Goal: Task Accomplishment & Management: Use online tool/utility

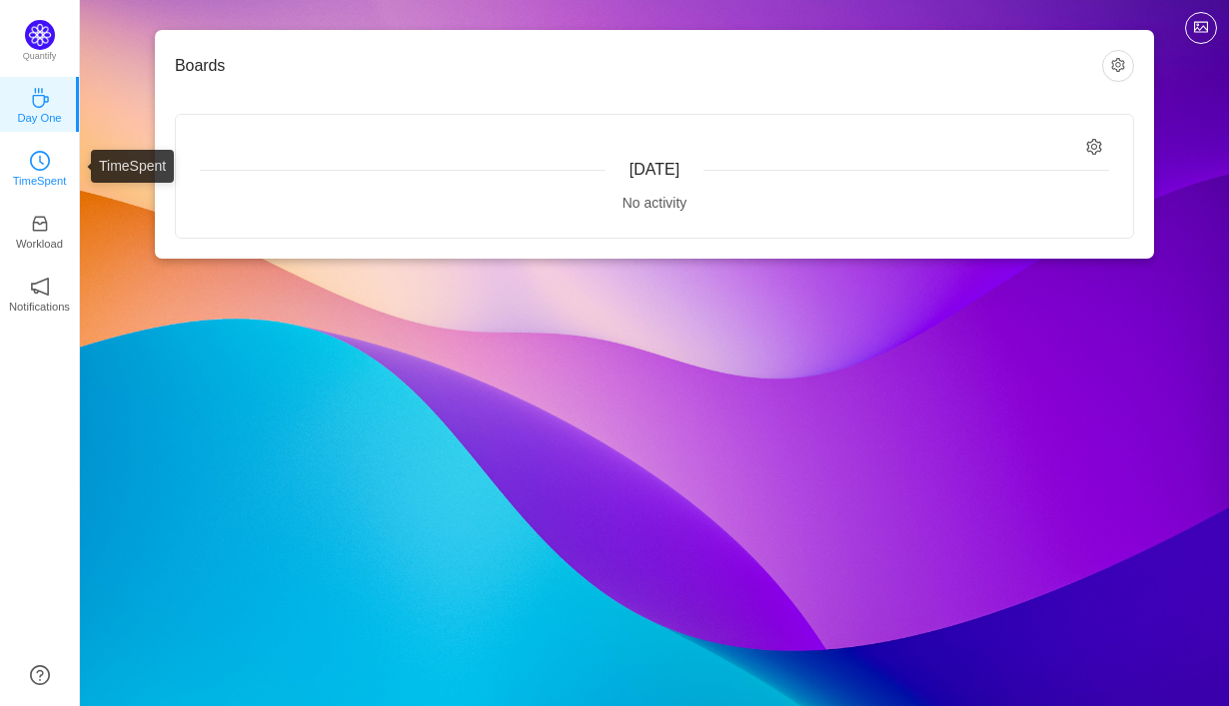
click at [40, 175] on p "TimeSpent" at bounding box center [40, 181] width 54 height 18
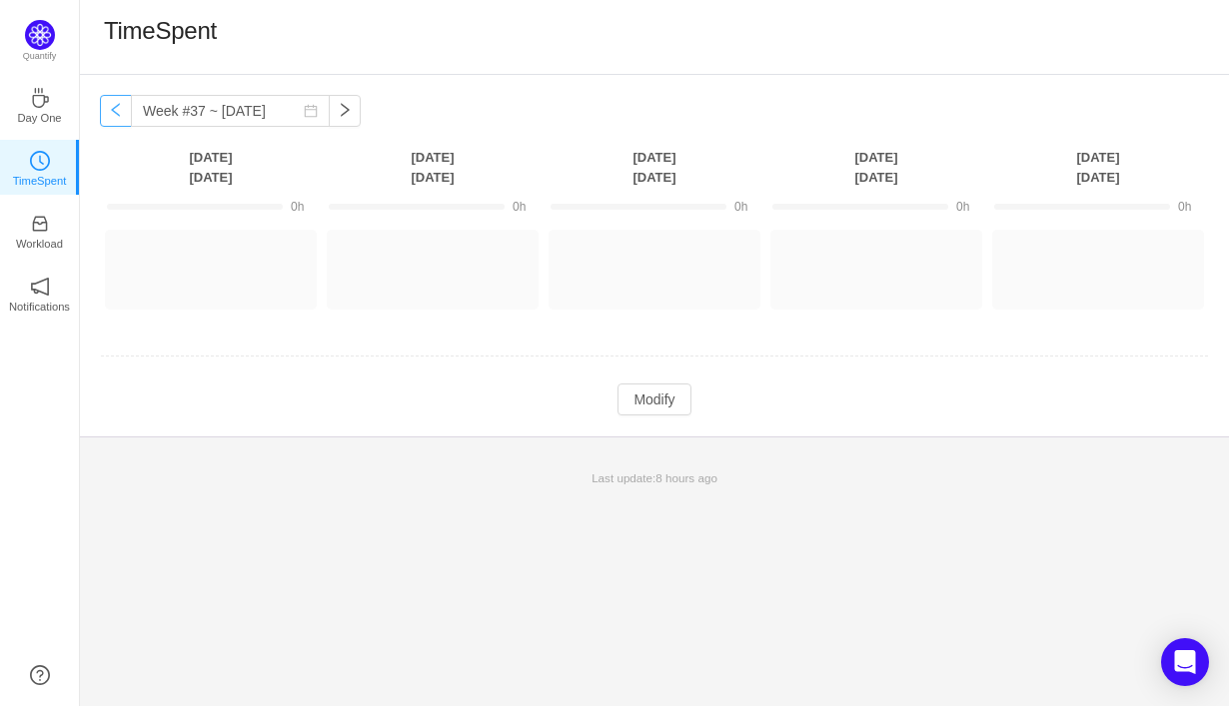
click at [113, 114] on button "button" at bounding box center [116, 111] width 32 height 32
type input "Week #36 ~ [DATE]"
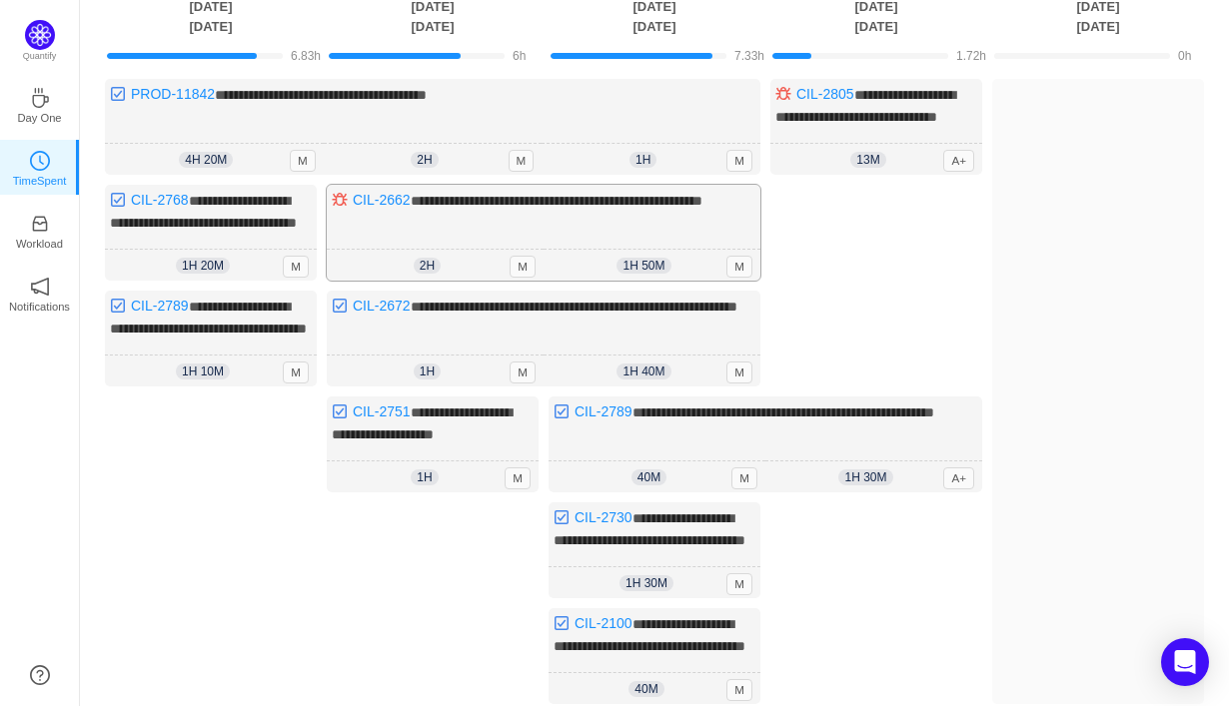
scroll to position [152, 0]
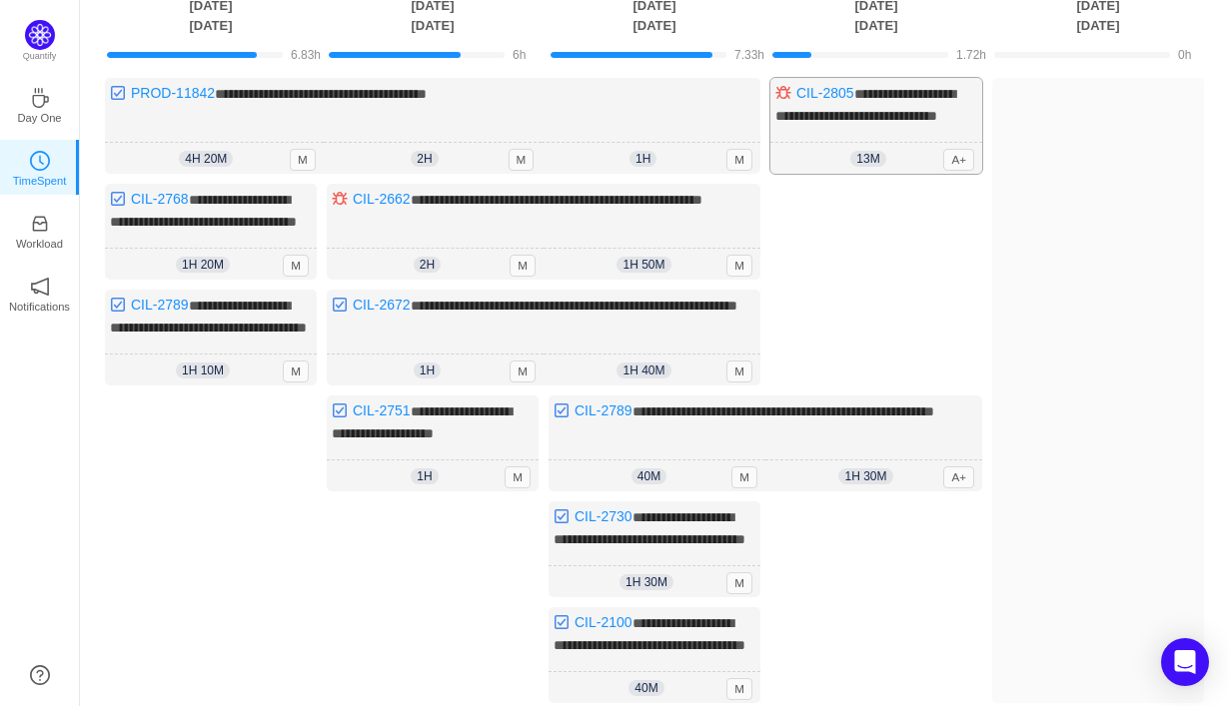
click at [907, 145] on div "**********" at bounding box center [876, 126] width 212 height 96
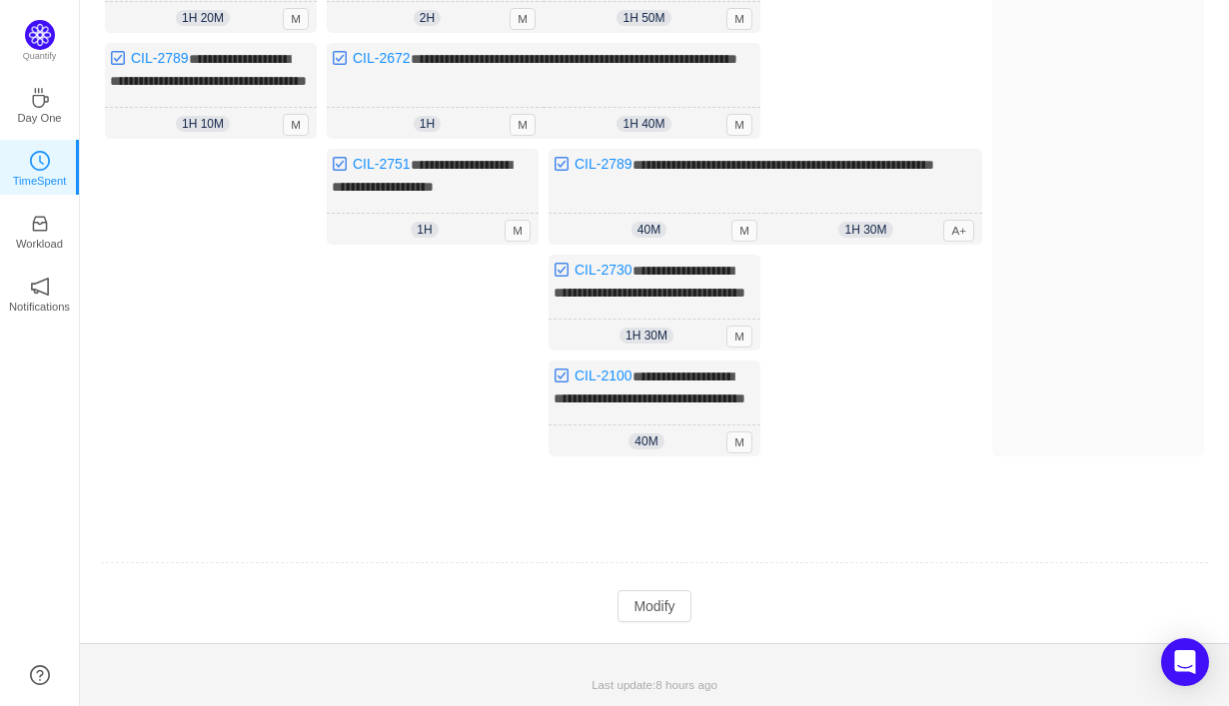
scroll to position [490, 0]
click at [650, 604] on button "Modify" at bounding box center [653, 606] width 73 height 32
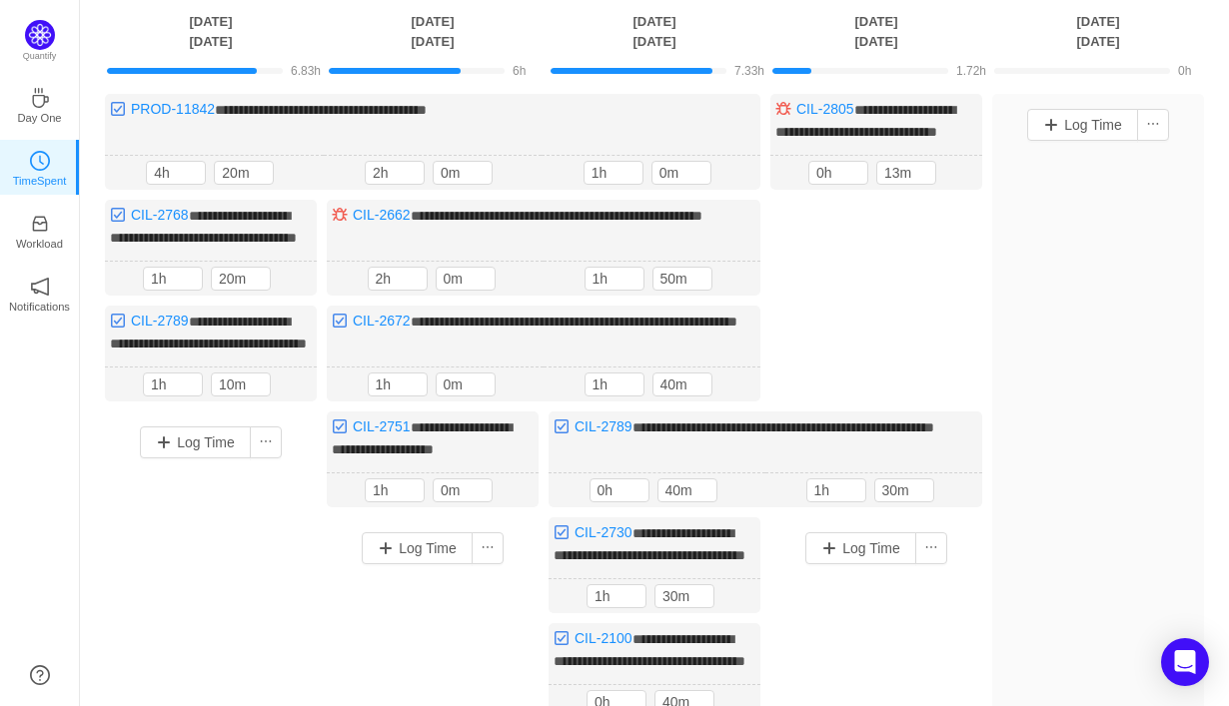
scroll to position [18, 0]
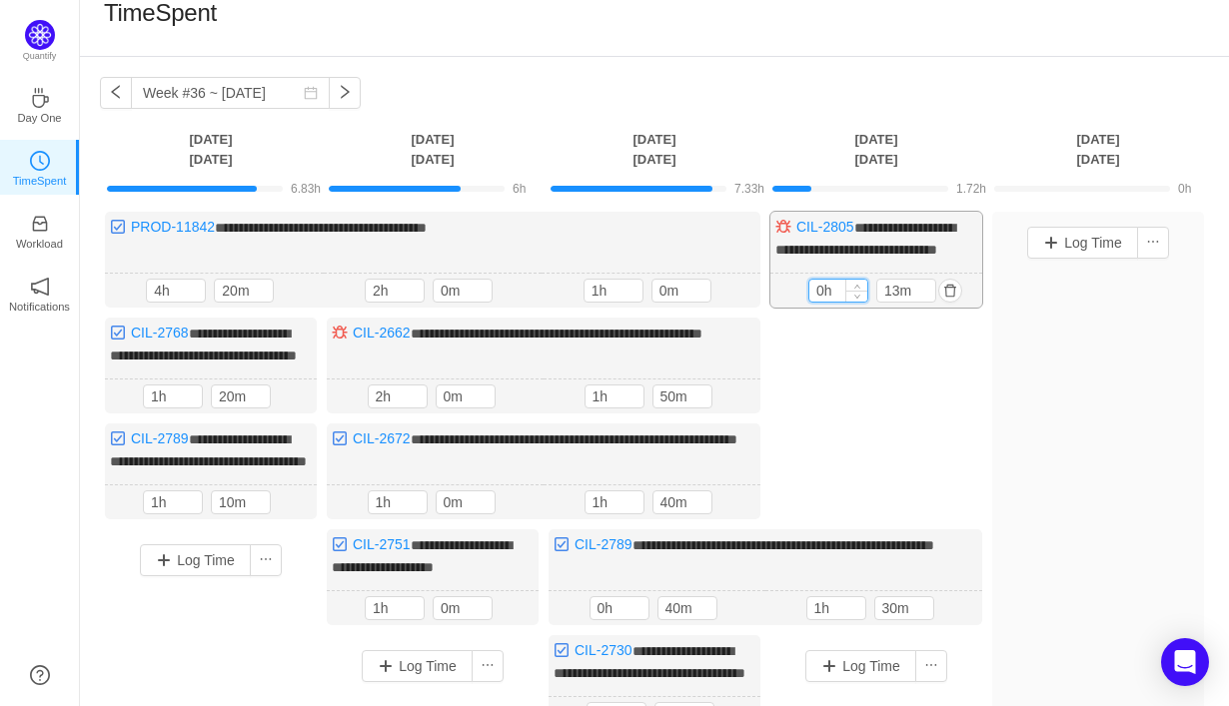
click at [817, 302] on input "0h" at bounding box center [838, 291] width 58 height 22
click at [821, 302] on input "0h" at bounding box center [838, 291] width 58 height 22
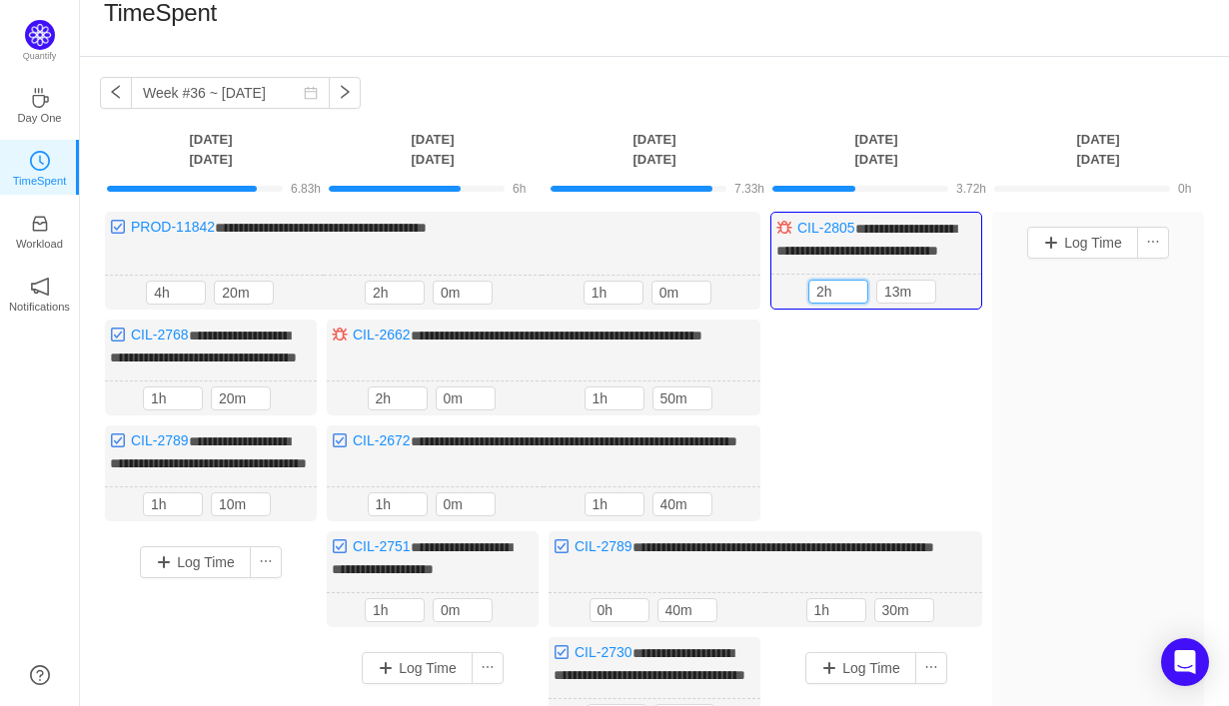
type input "2h"
click at [849, 394] on div "**********" at bounding box center [654, 561] width 1109 height 699
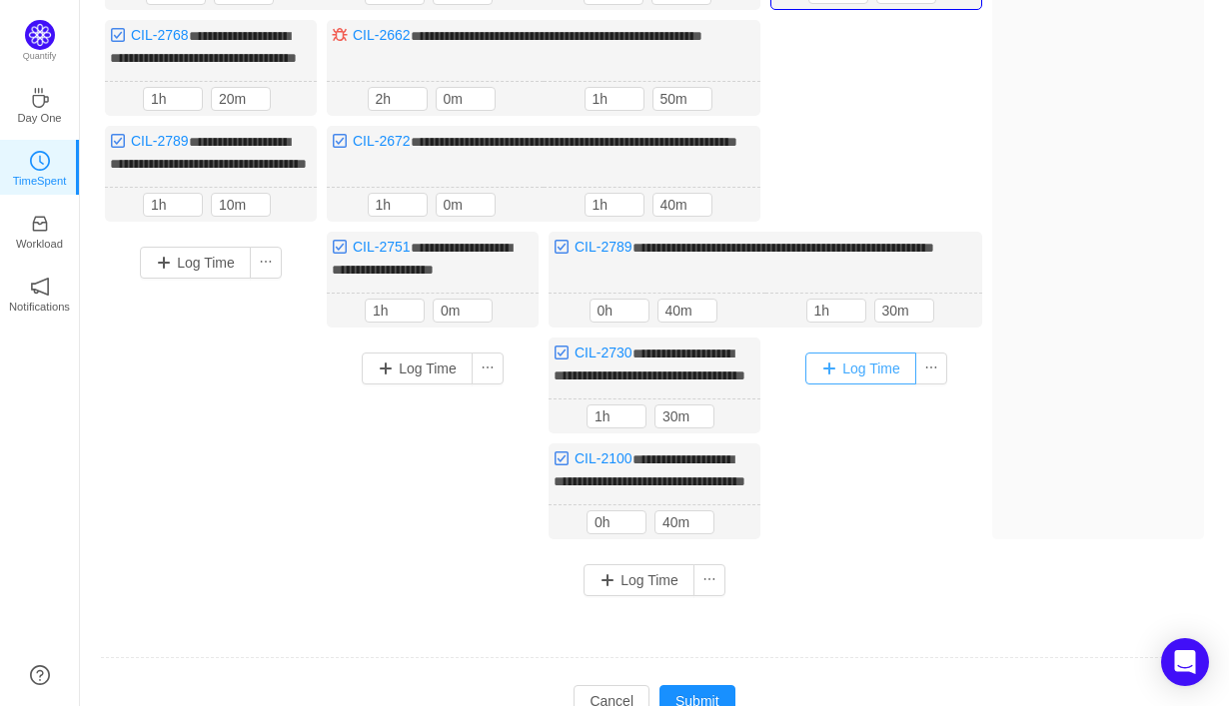
scroll to position [322, 0]
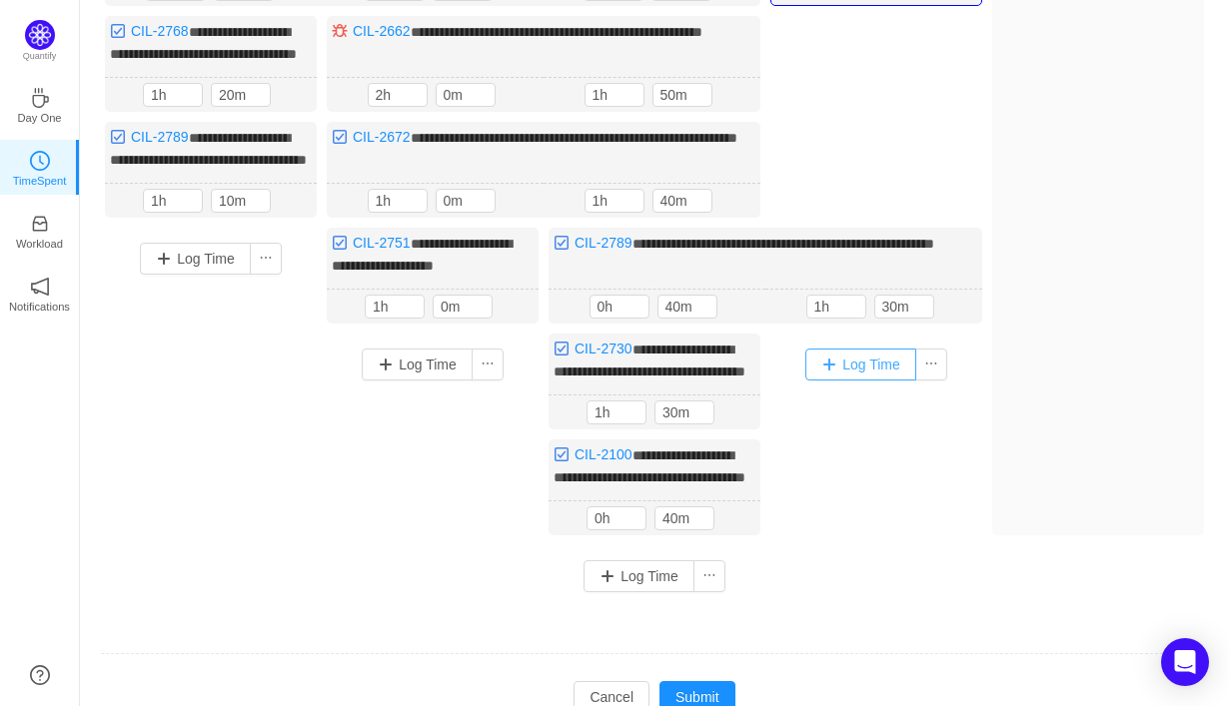
click at [866, 381] on button "Log Time" at bounding box center [860, 365] width 111 height 32
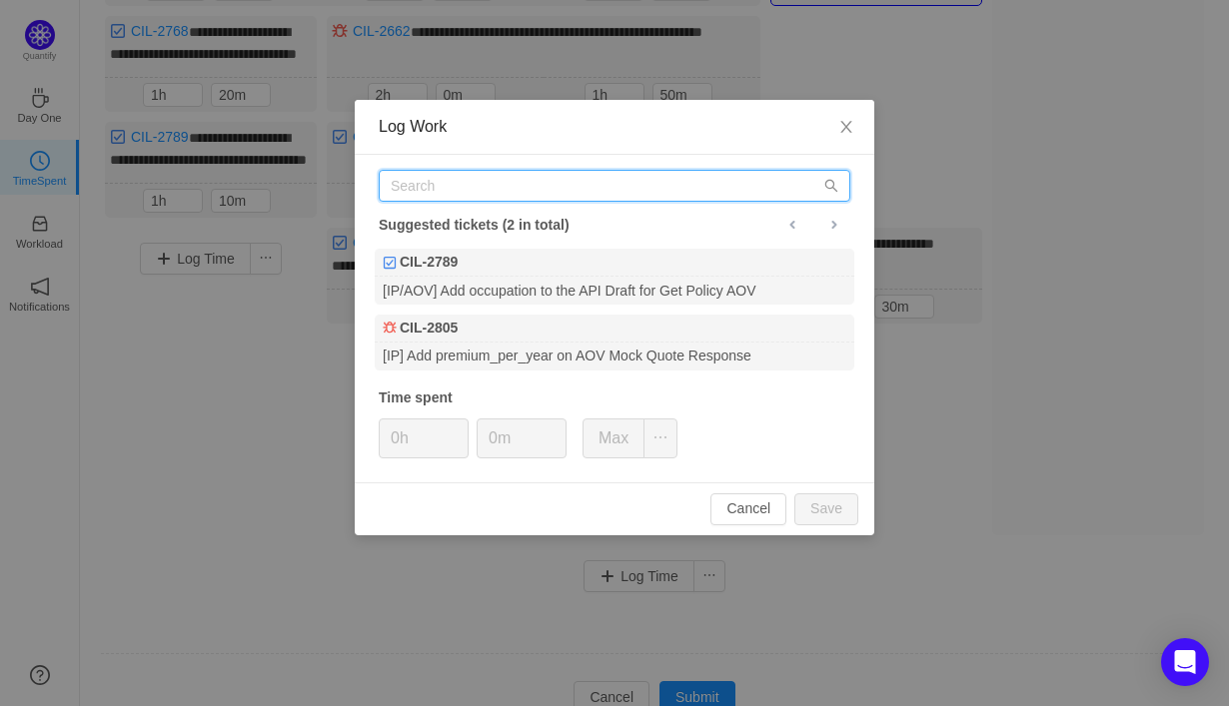
click at [724, 173] on input "text" at bounding box center [615, 186] width 472 height 32
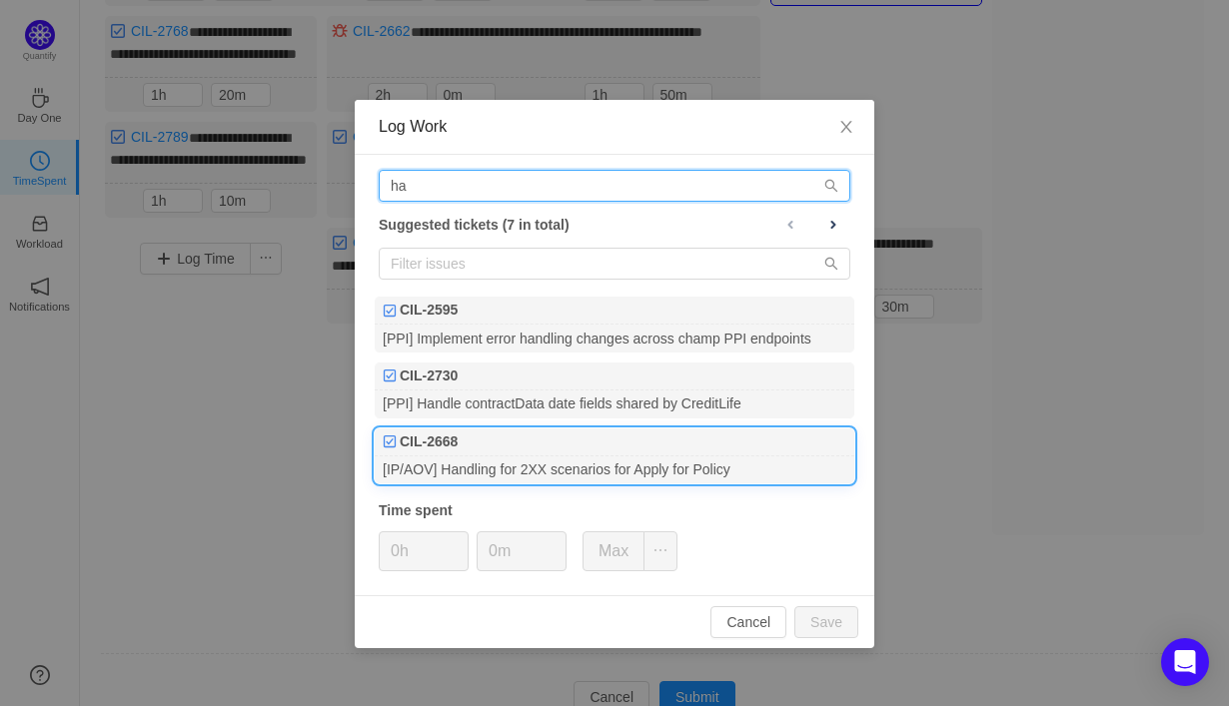
type input "ha"
click at [707, 451] on div "CIL-2668" at bounding box center [615, 443] width 480 height 28
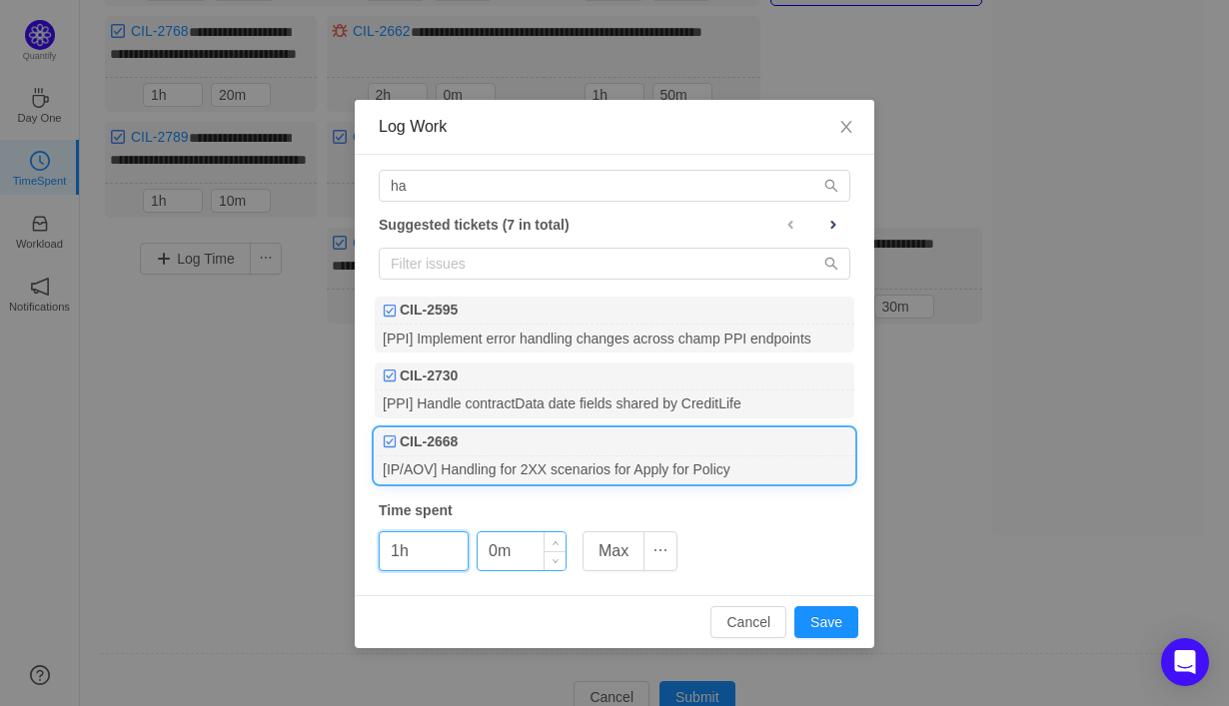
type input "1h"
click at [489, 557] on input "0m" at bounding box center [522, 551] width 88 height 38
type input "40m"
click at [826, 625] on button "Save" at bounding box center [826, 622] width 64 height 32
type input "0h"
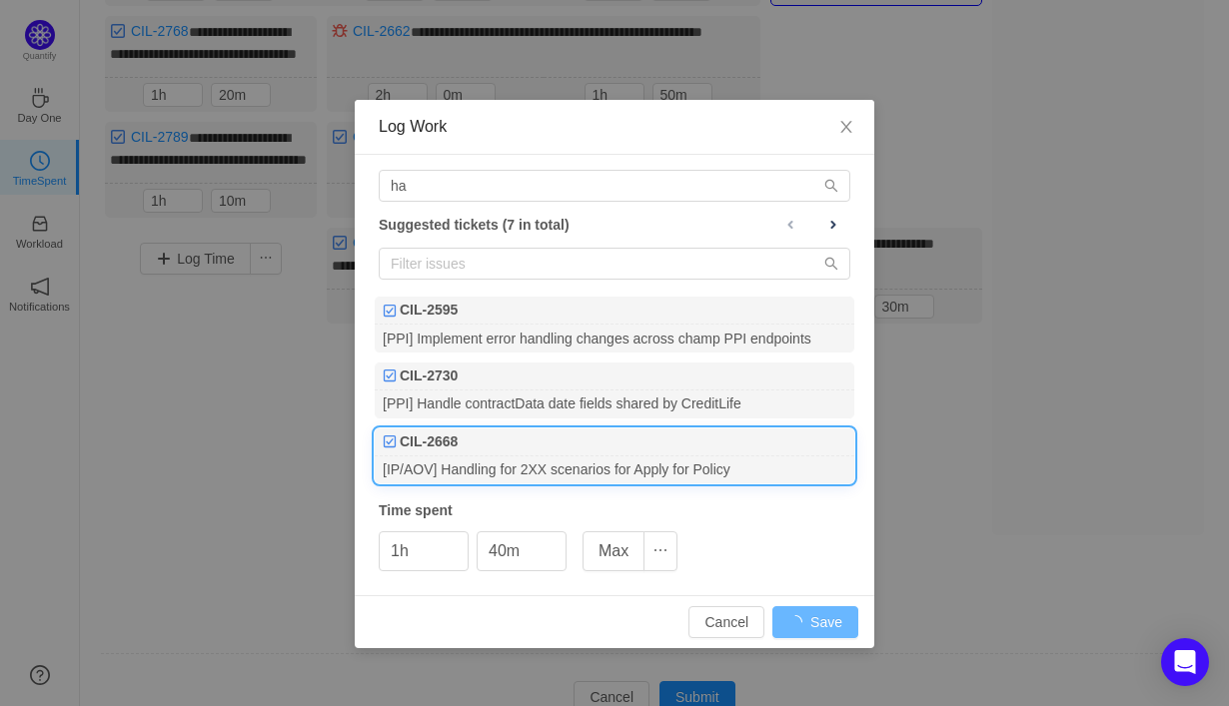
type input "0m"
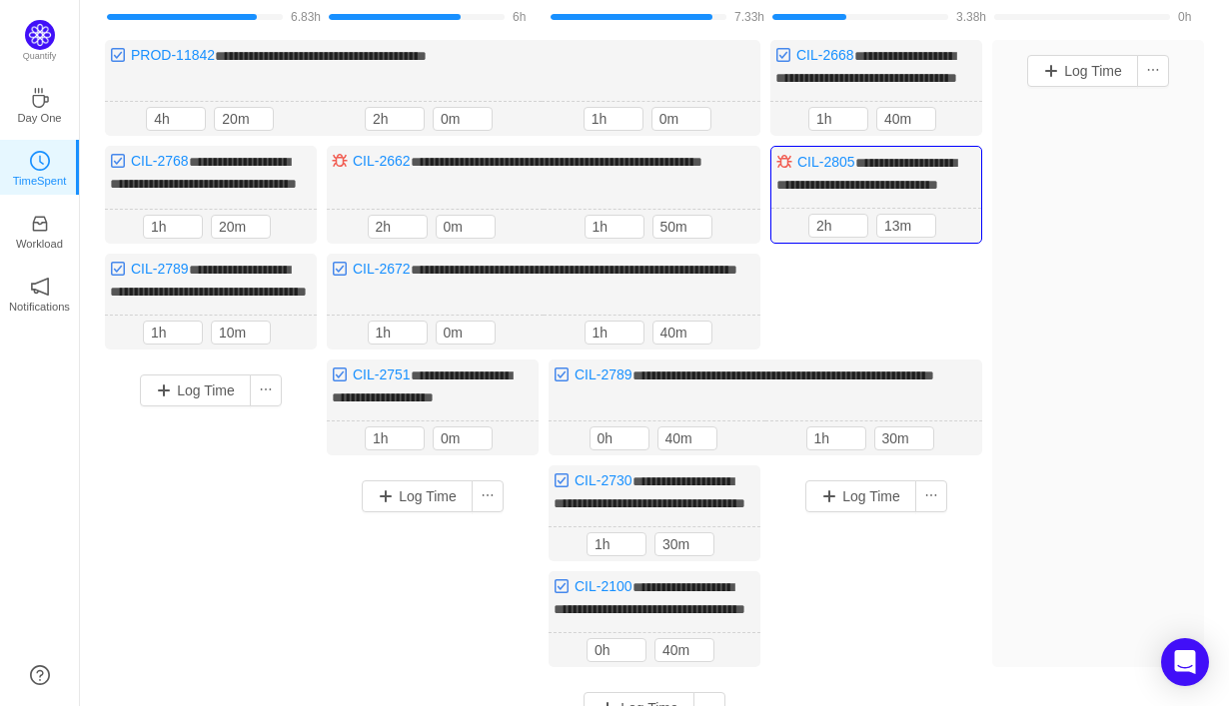
scroll to position [193, 0]
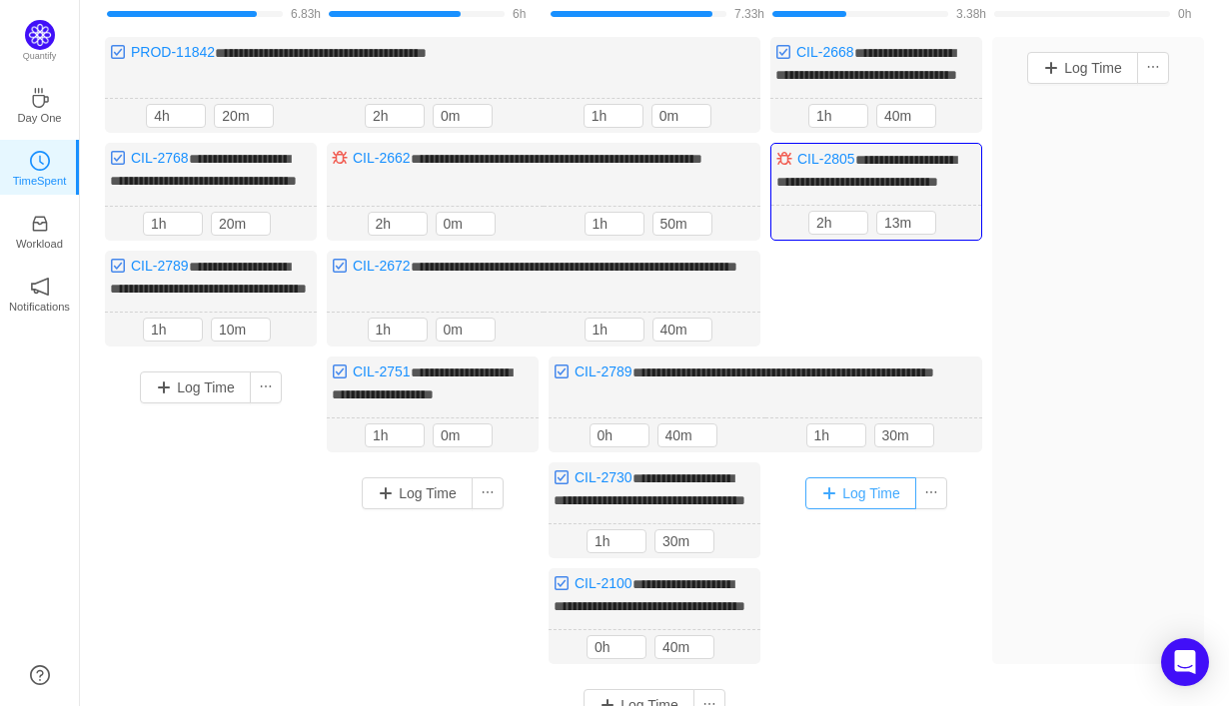
click at [868, 509] on button "Log Time" at bounding box center [860, 494] width 111 height 32
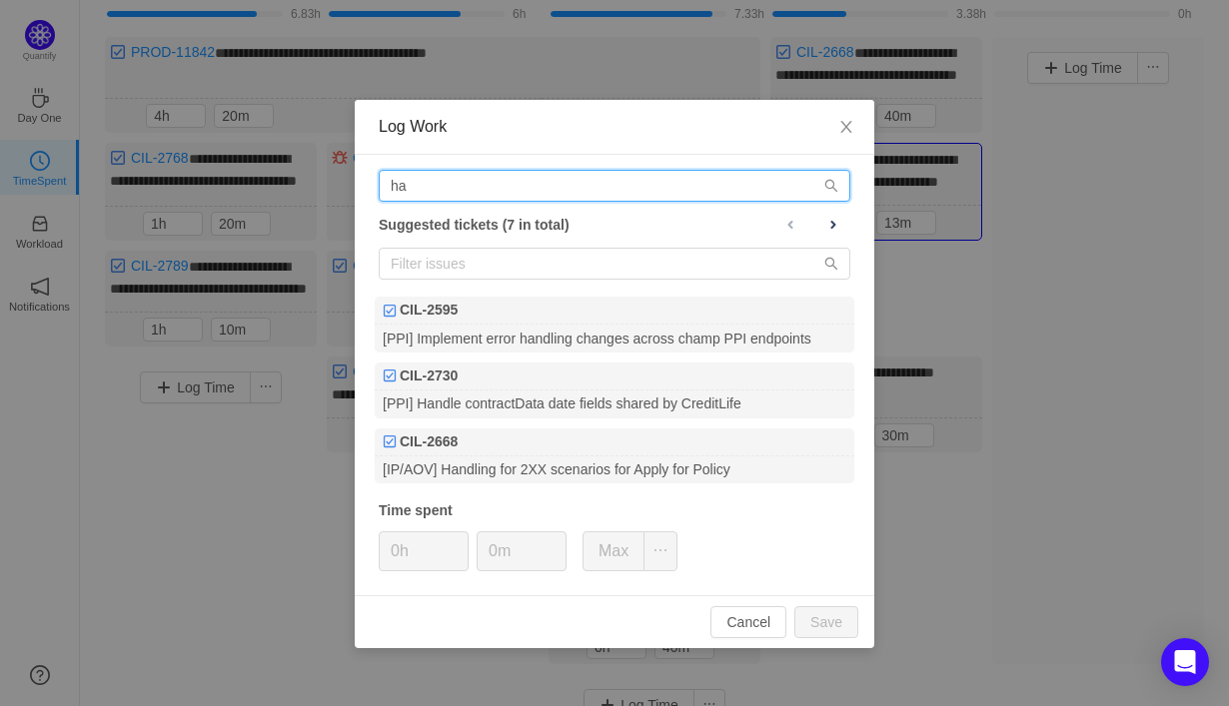
click at [636, 190] on input "ha" at bounding box center [615, 186] width 472 height 32
type input "h"
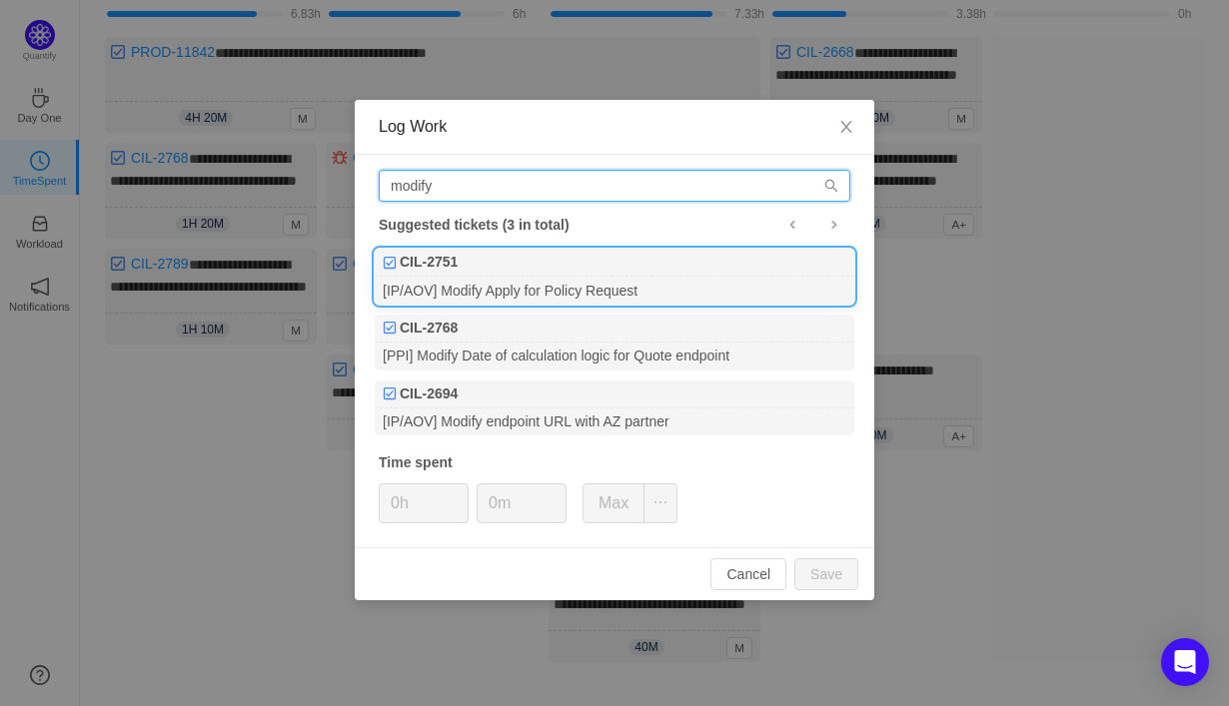
type input "modify"
click at [724, 296] on div "[IP/AOV] Modify Apply for Policy Request" at bounding box center [615, 290] width 480 height 27
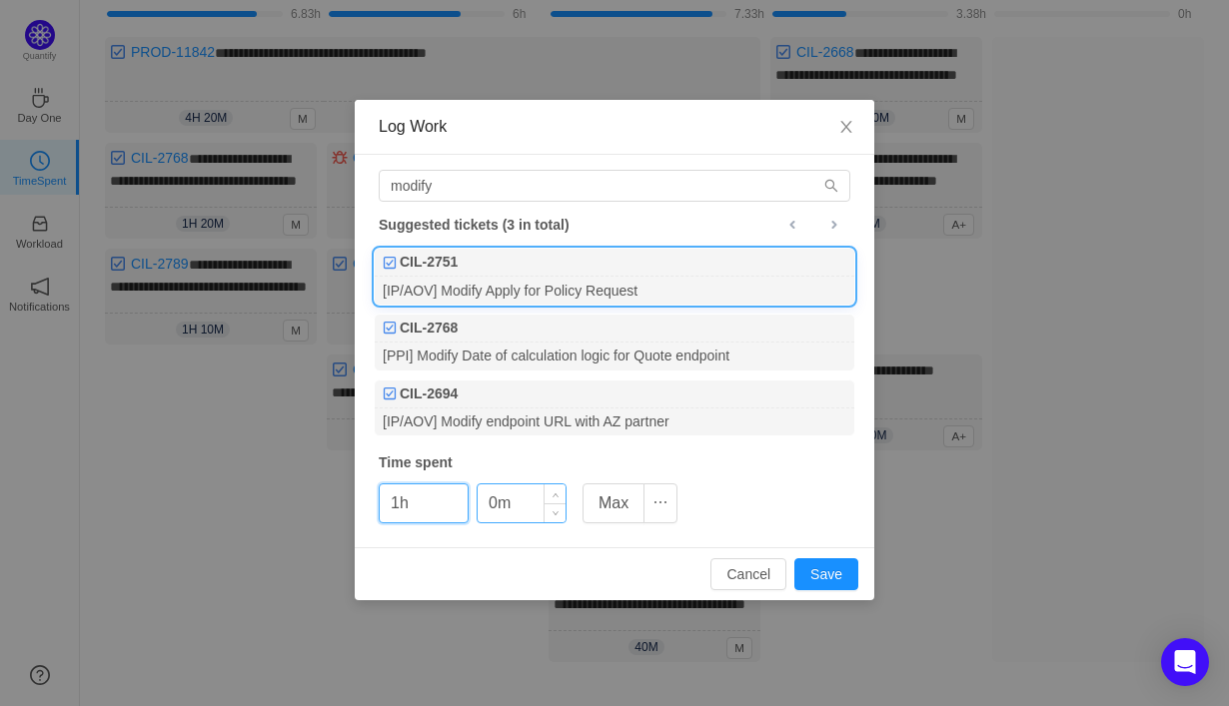
type input "1h"
click at [490, 510] on input "0m" at bounding box center [522, 504] width 88 height 38
type input "30m"
click at [841, 572] on button "Save" at bounding box center [826, 574] width 64 height 32
type input "0h"
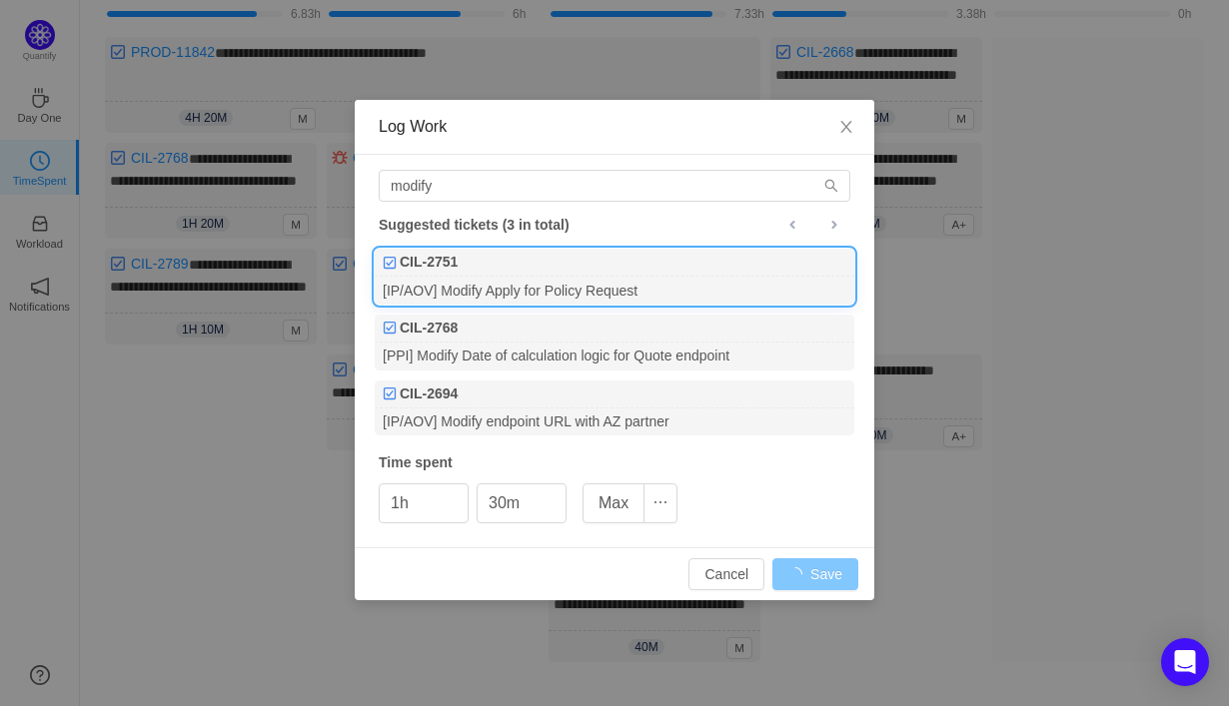
type input "0m"
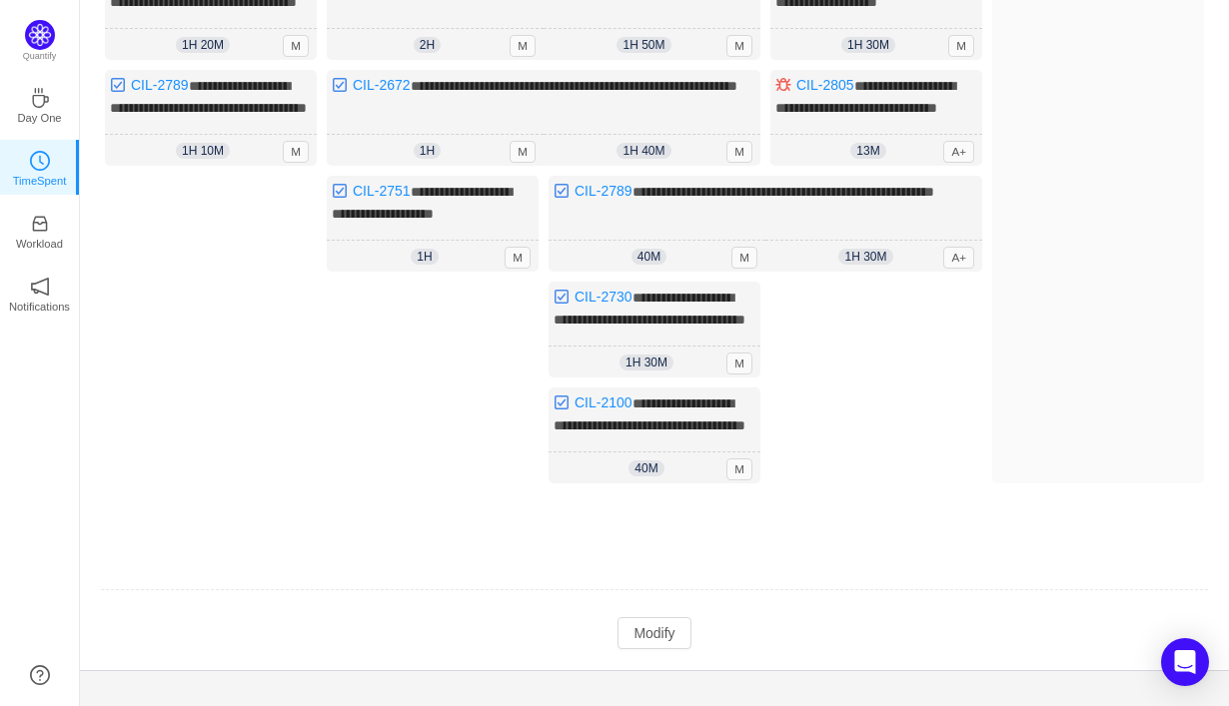
scroll to position [373, 0]
click at [685, 378] on div "1h 30m 1h 30m M" at bounding box center [654, 362] width 212 height 32
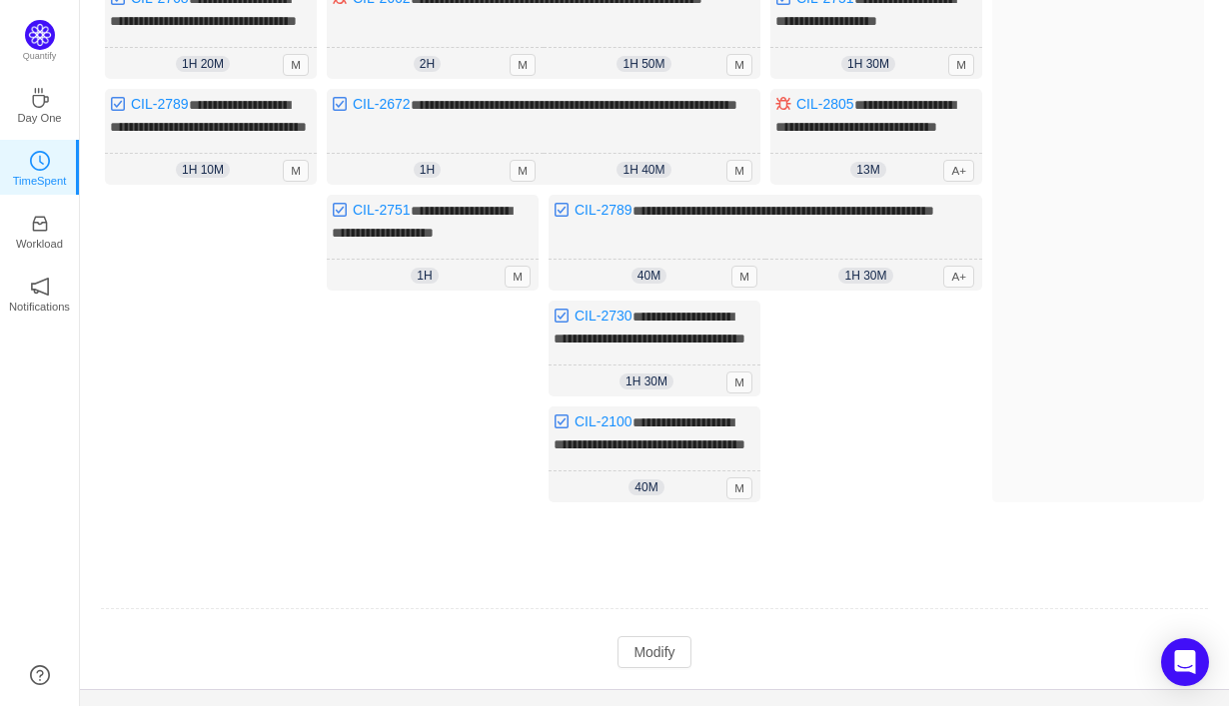
click at [865, 460] on div "Log Time" at bounding box center [876, 422] width 212 height 242
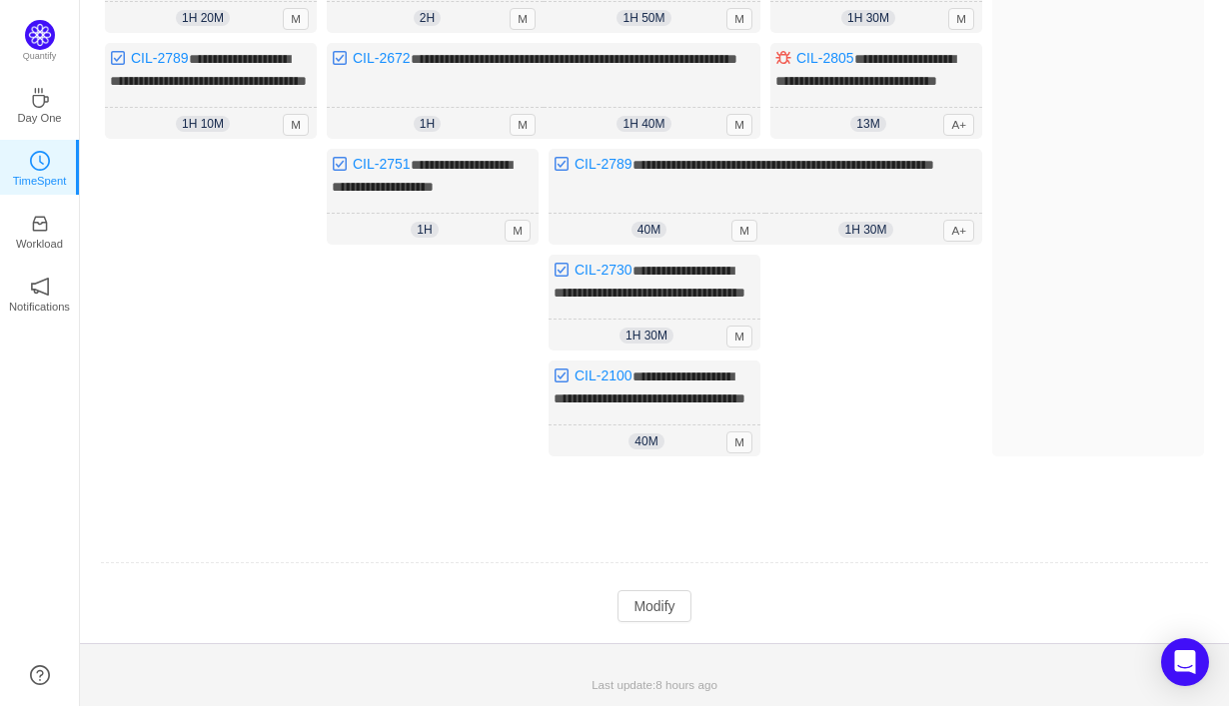
scroll to position [490, 0]
click at [660, 614] on button "Modify" at bounding box center [653, 606] width 73 height 32
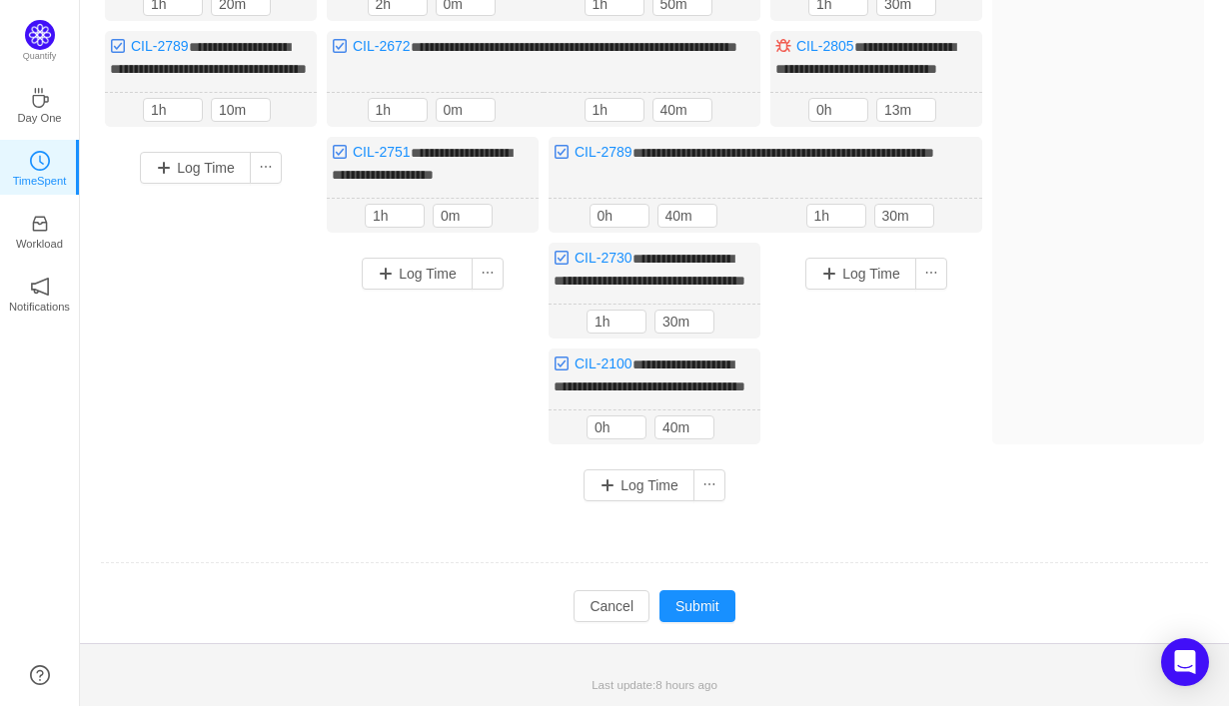
scroll to position [450, 0]
click at [845, 290] on button "Log Time" at bounding box center [860, 274] width 111 height 32
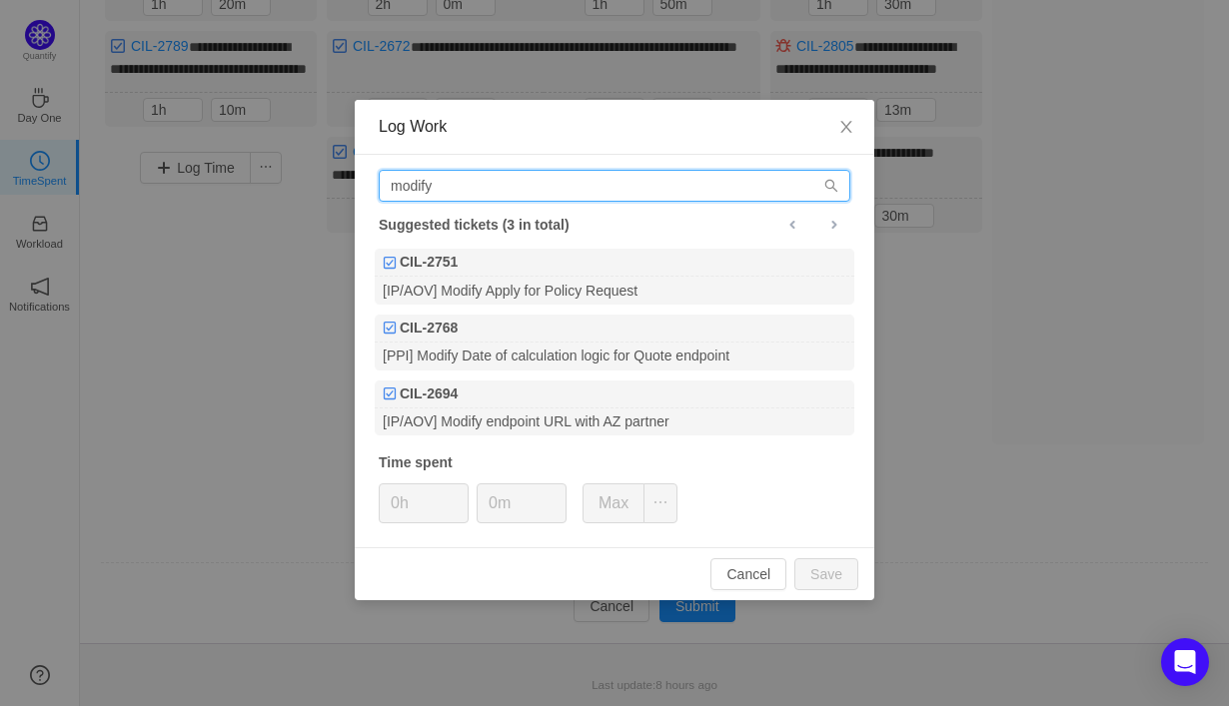
click at [804, 184] on input "modify" at bounding box center [615, 186] width 472 height 32
type input "m"
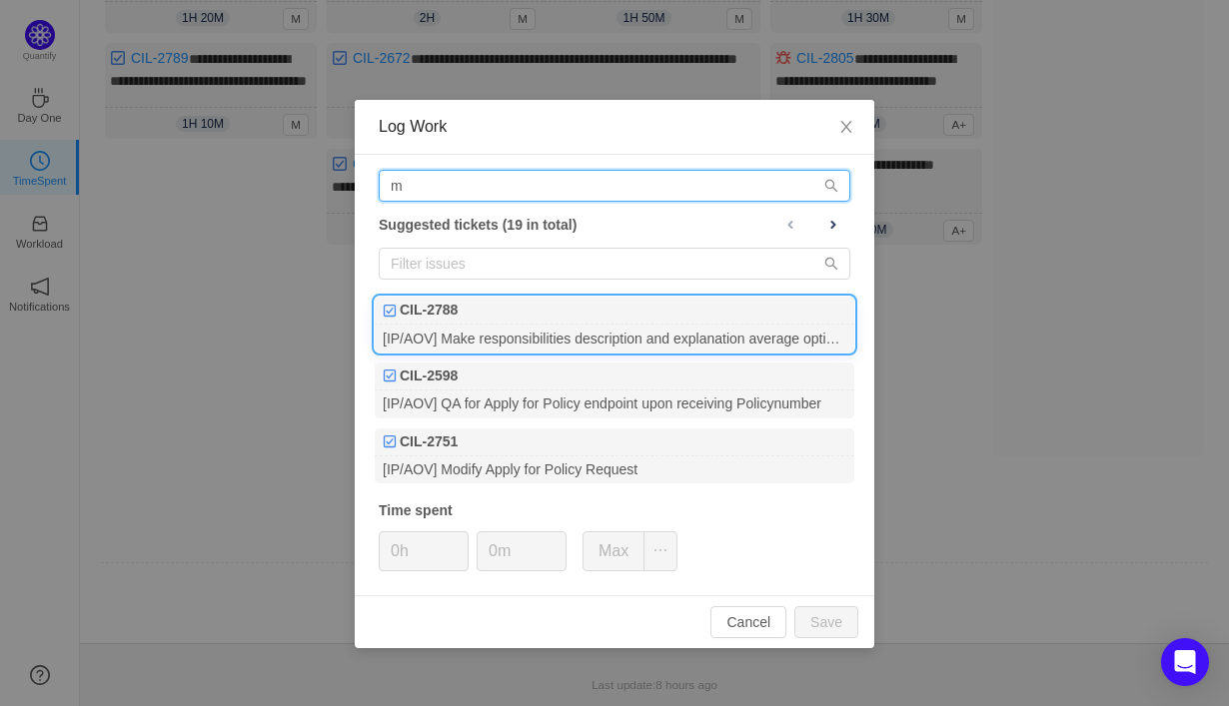
scroll to position [469, 0]
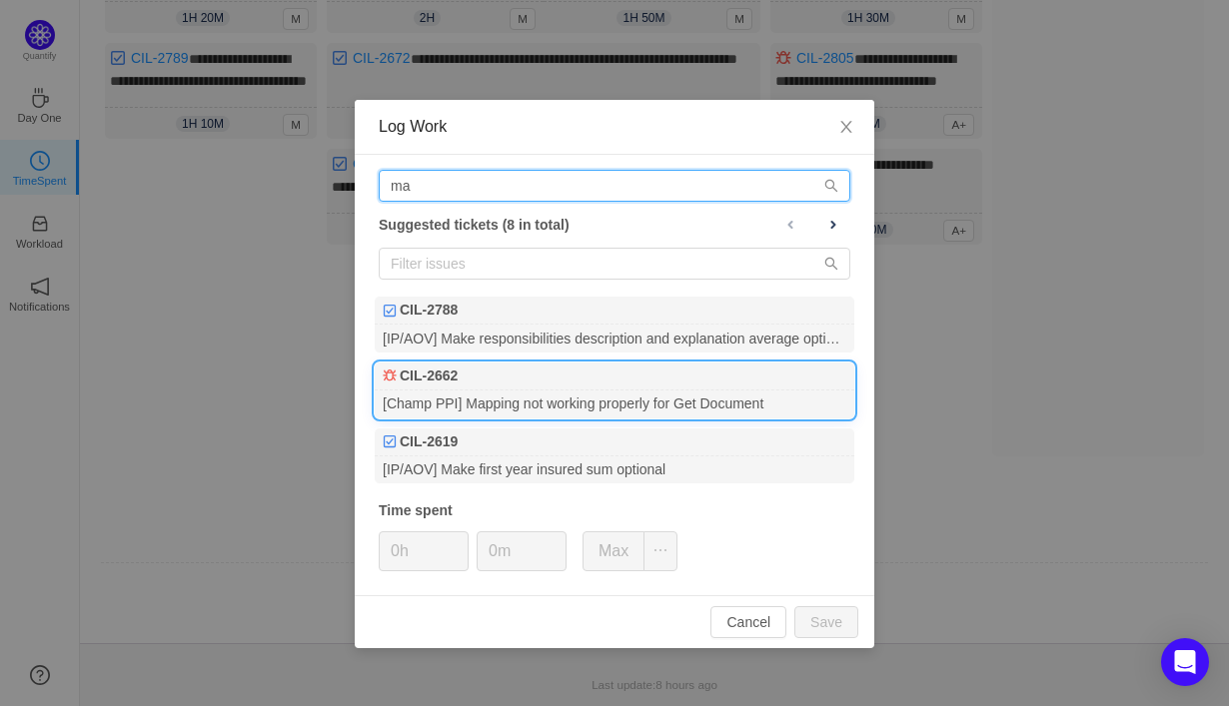
type input "ma"
click at [692, 395] on div "[Champ PPI] Mapping not working properly for Get Document" at bounding box center [615, 404] width 480 height 27
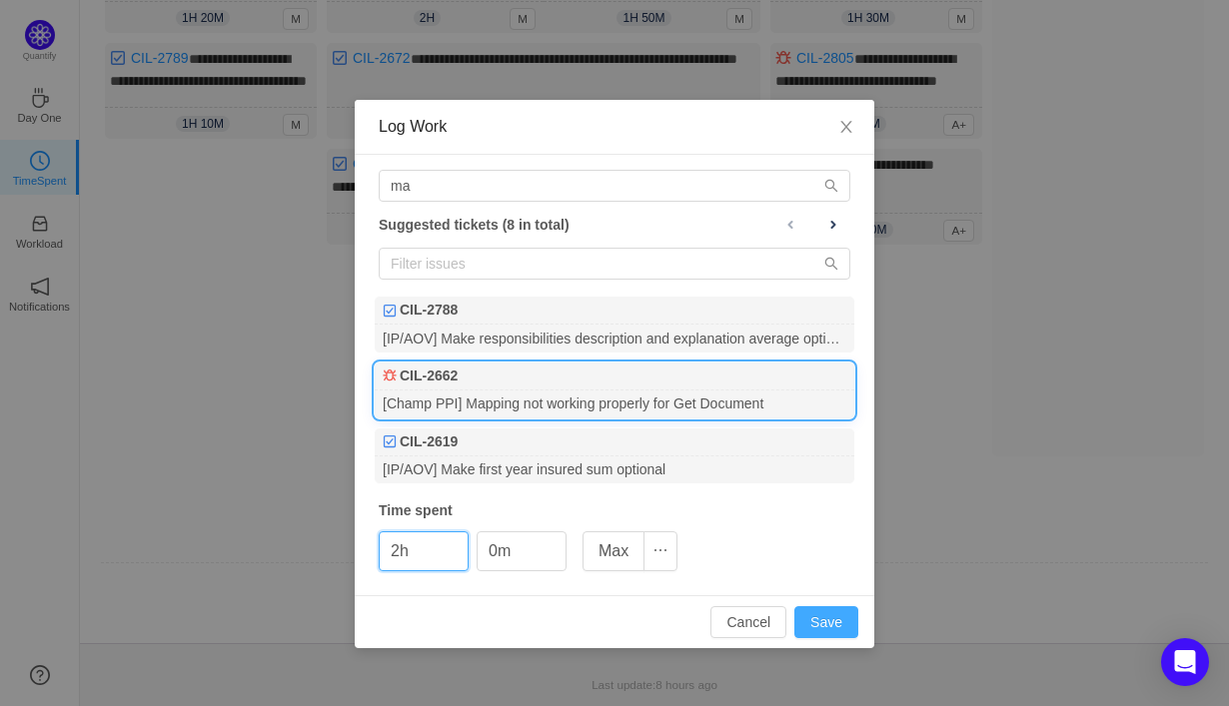
click at [813, 628] on button "Save" at bounding box center [826, 622] width 64 height 32
type input "0h"
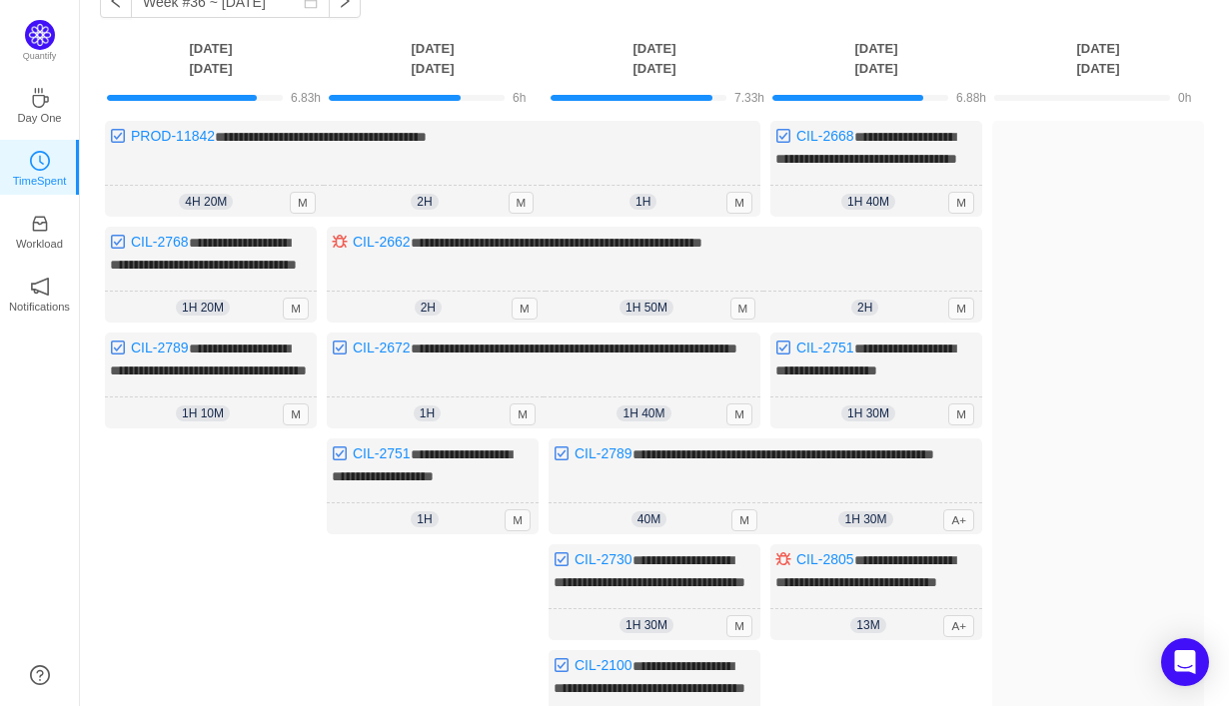
scroll to position [112, 0]
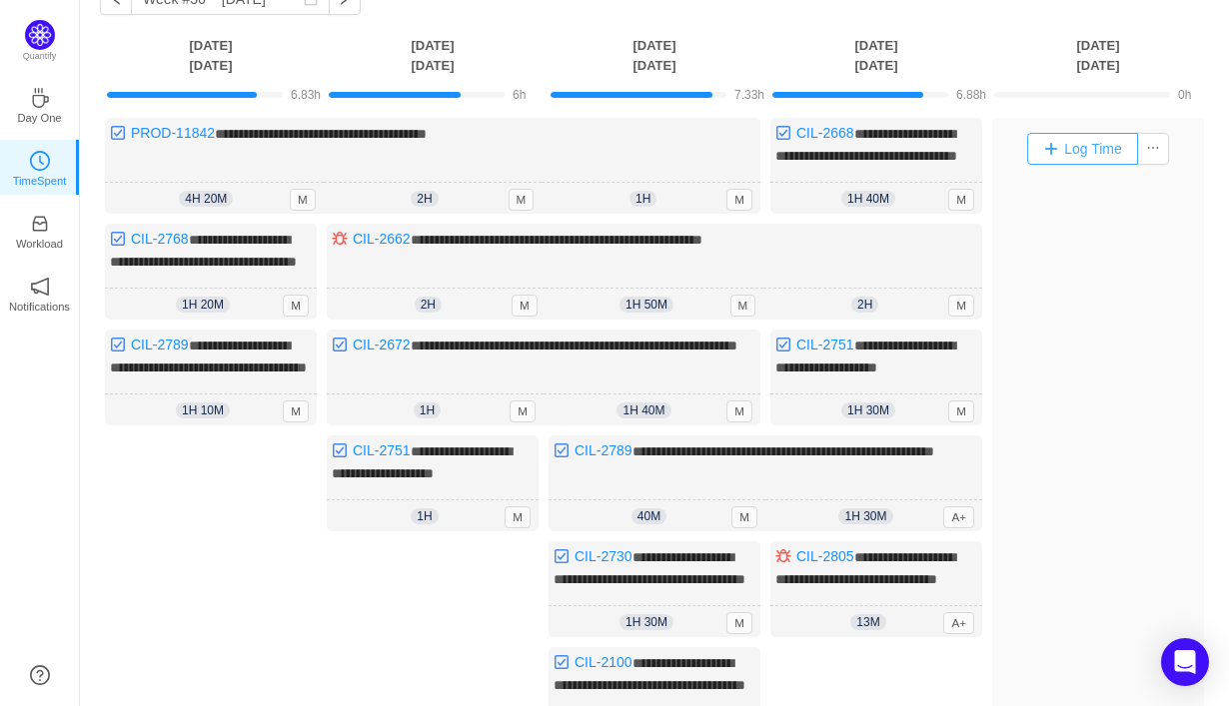
click at [1082, 143] on button "Log Time" at bounding box center [1082, 149] width 111 height 32
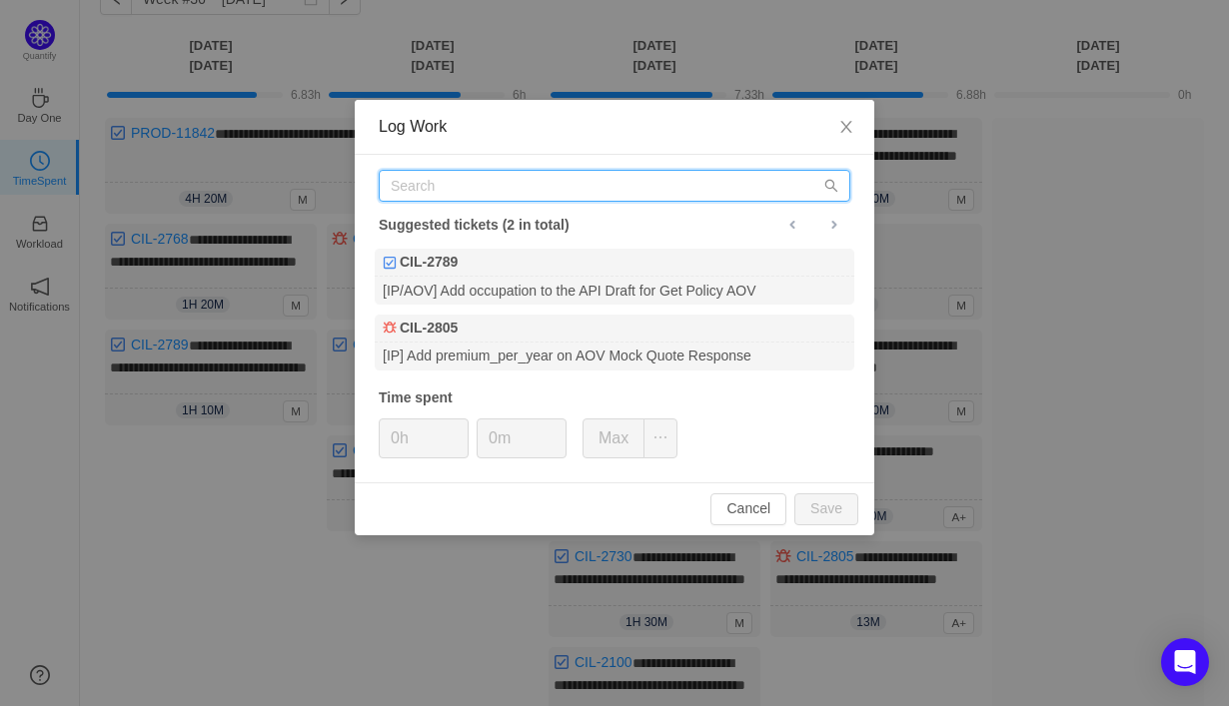
click at [716, 186] on input "text" at bounding box center [615, 186] width 472 height 32
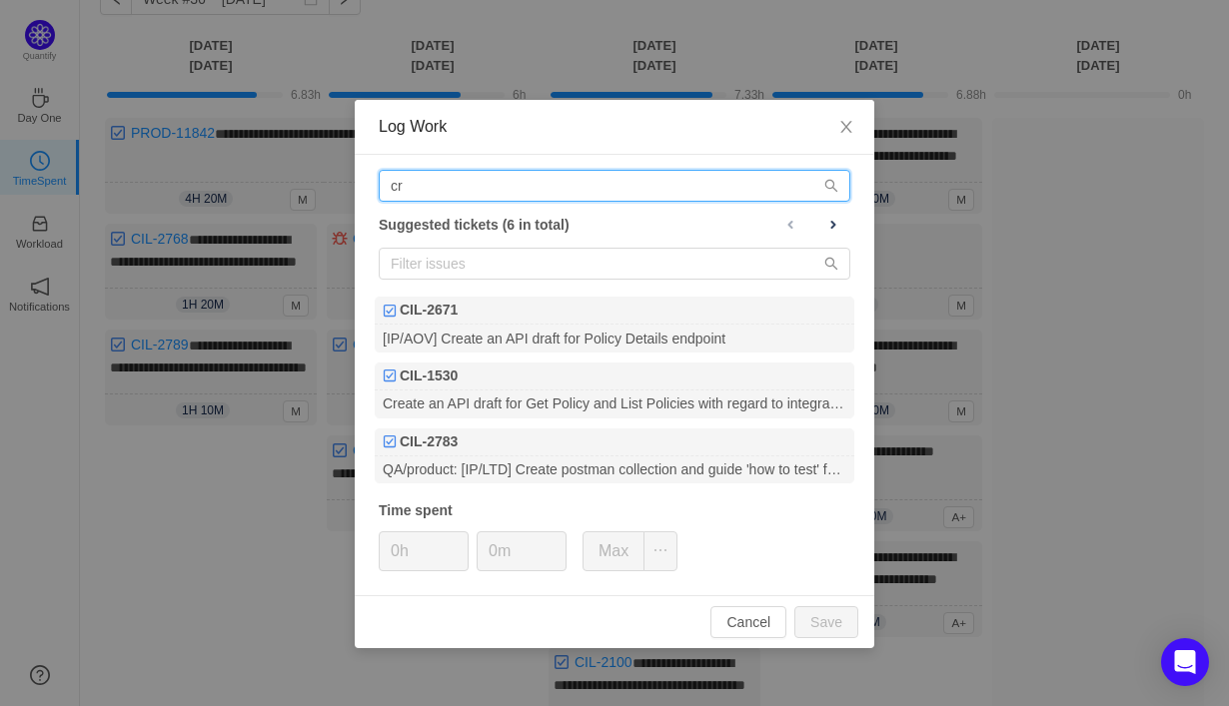
type input "c"
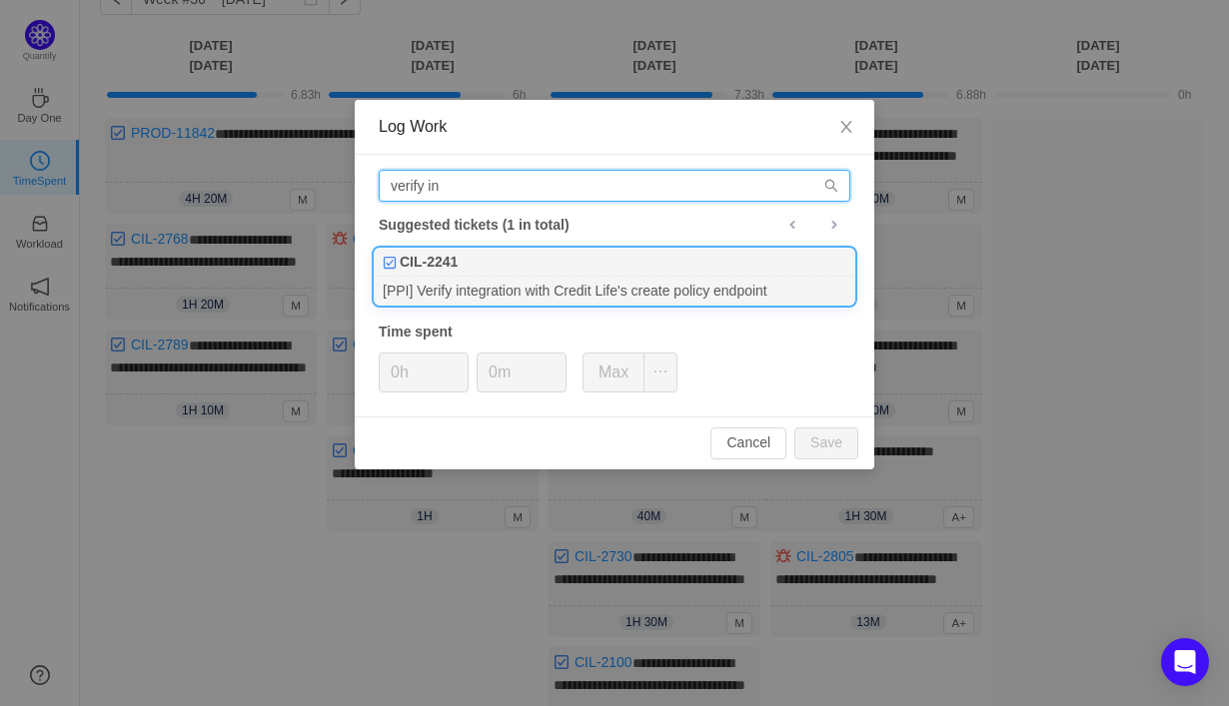
type input "verify in"
click at [729, 274] on div "CIL-2241" at bounding box center [615, 263] width 480 height 28
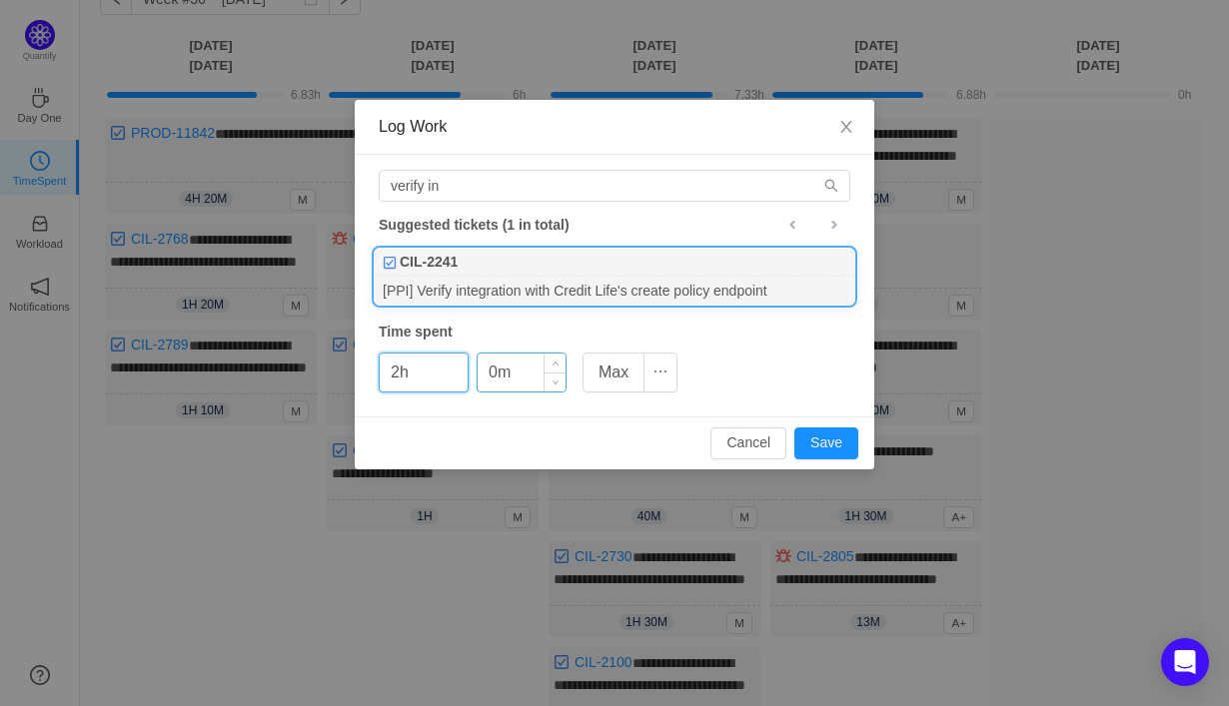
type input "2h"
click at [491, 372] on input "0m" at bounding box center [522, 373] width 88 height 38
type input "20m"
click at [832, 449] on button "Save" at bounding box center [826, 444] width 64 height 32
type input "0h"
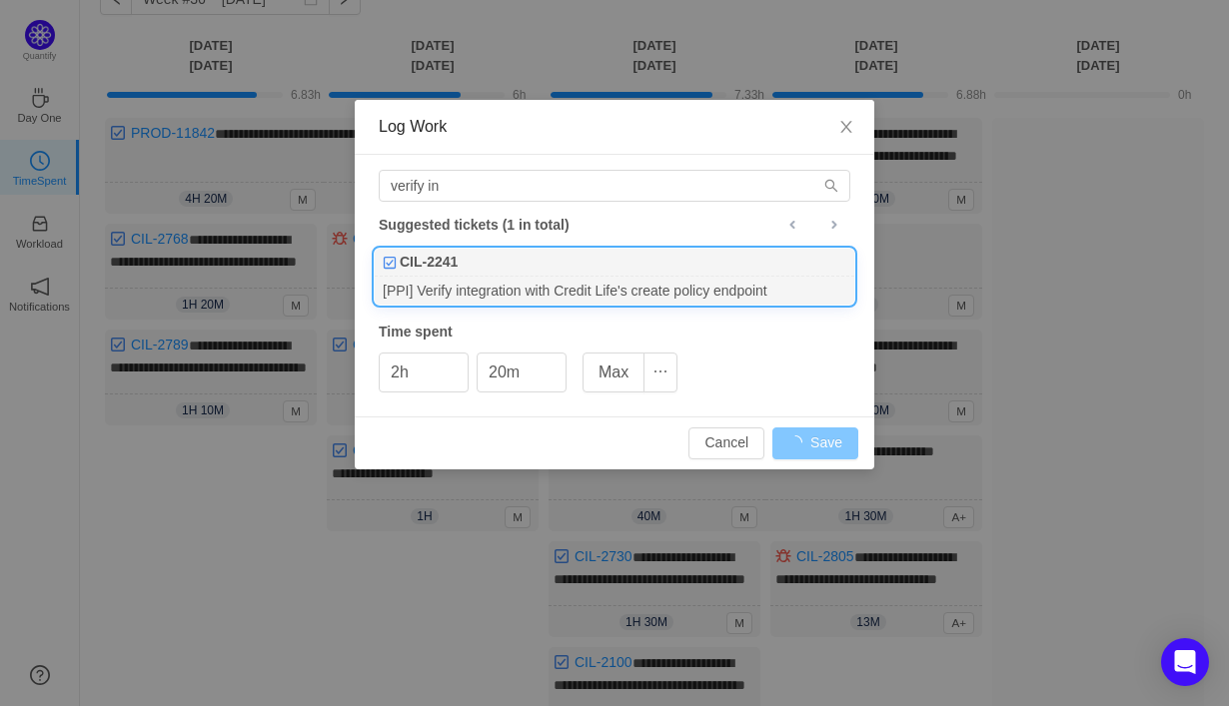
type input "0m"
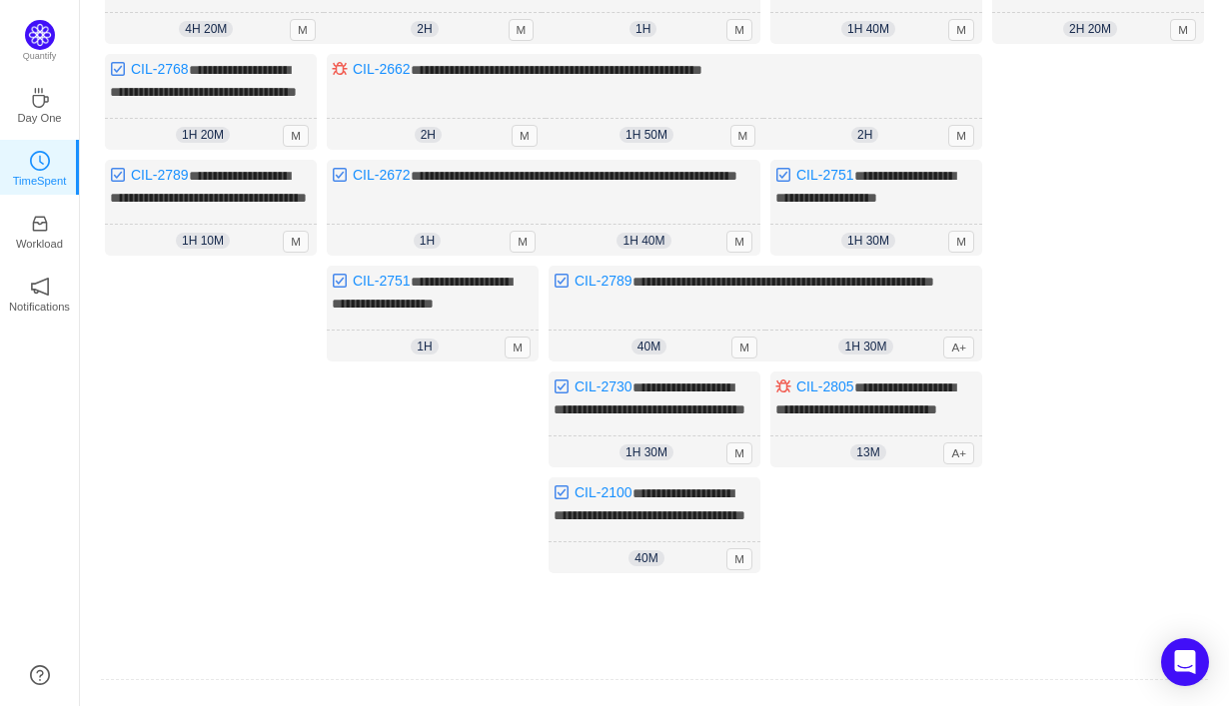
scroll to position [490, 0]
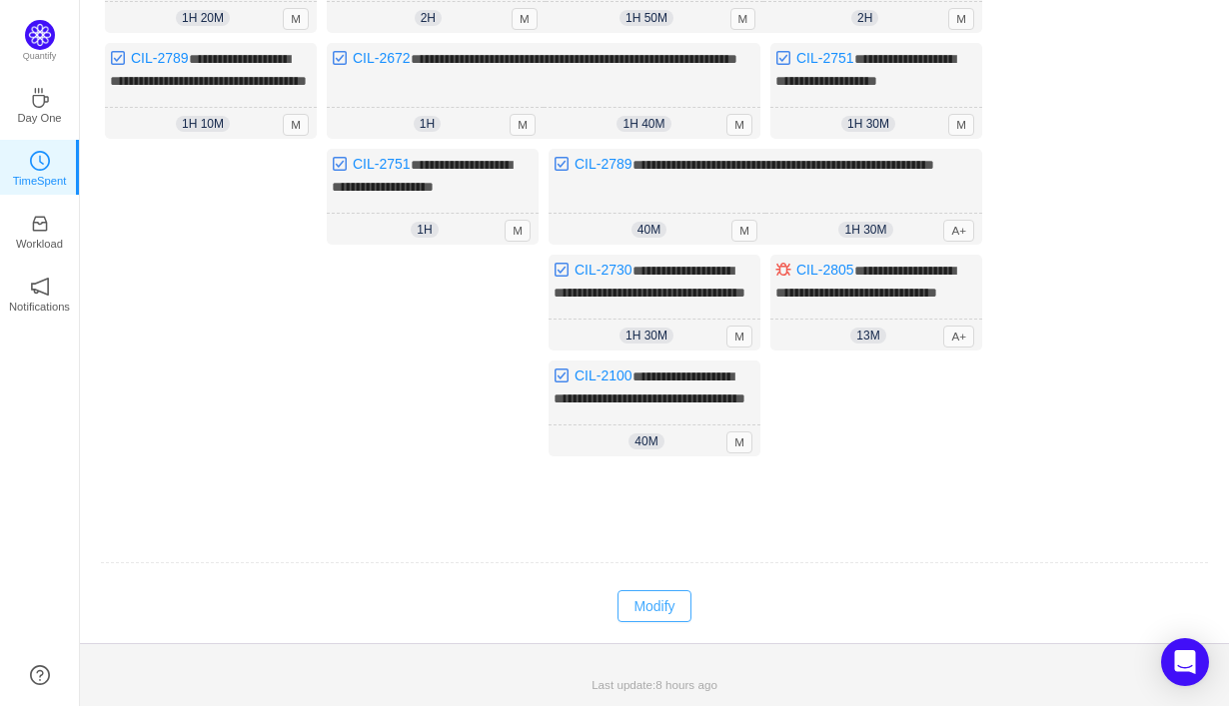
click at [658, 610] on button "Modify" at bounding box center [653, 606] width 73 height 32
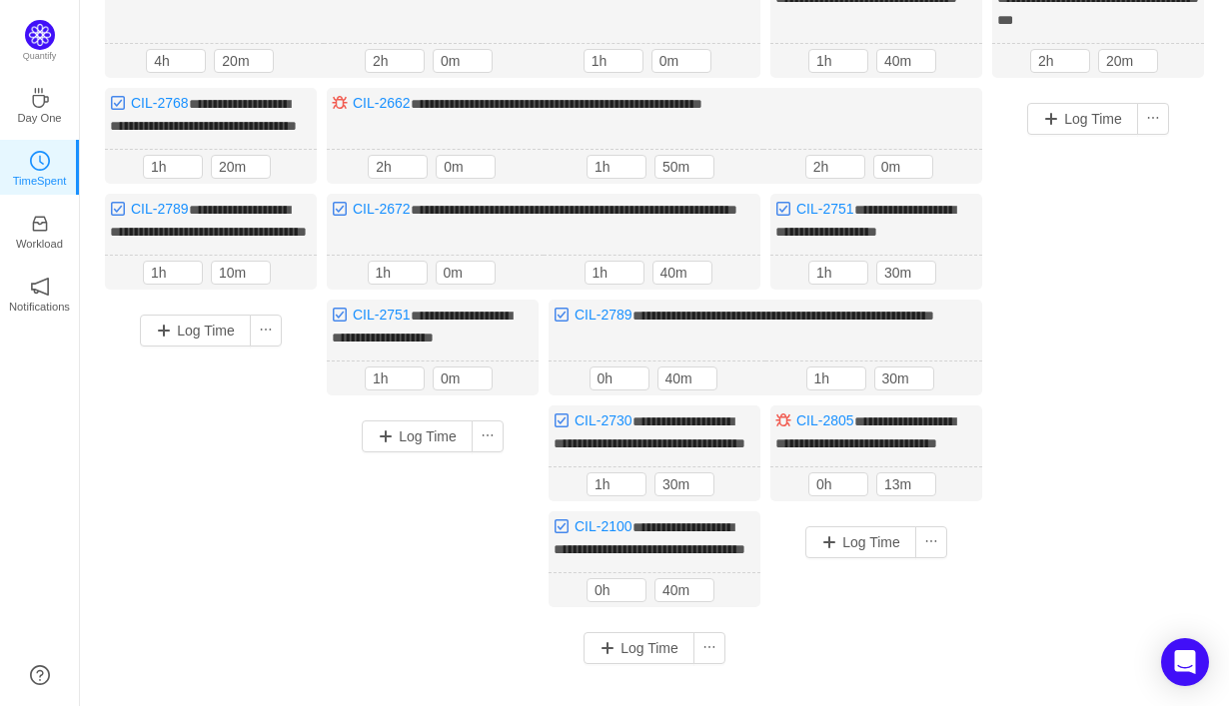
scroll to position [113, 0]
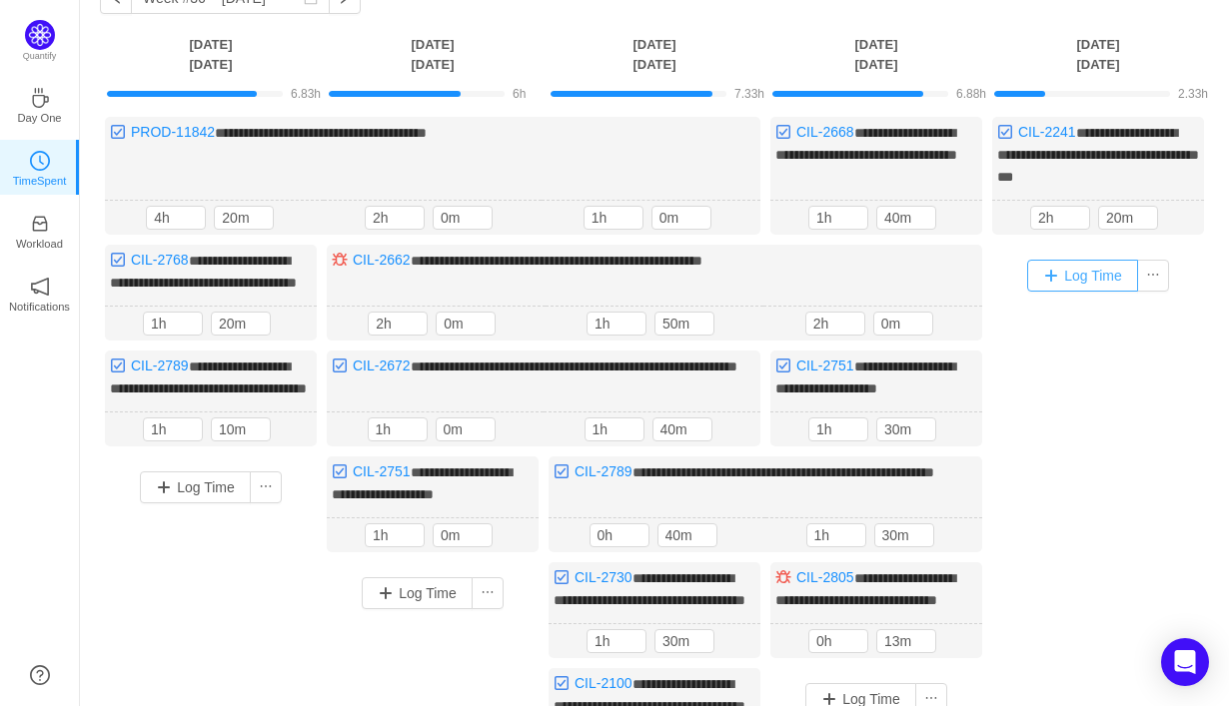
click at [1082, 286] on button "Log Time" at bounding box center [1082, 276] width 111 height 32
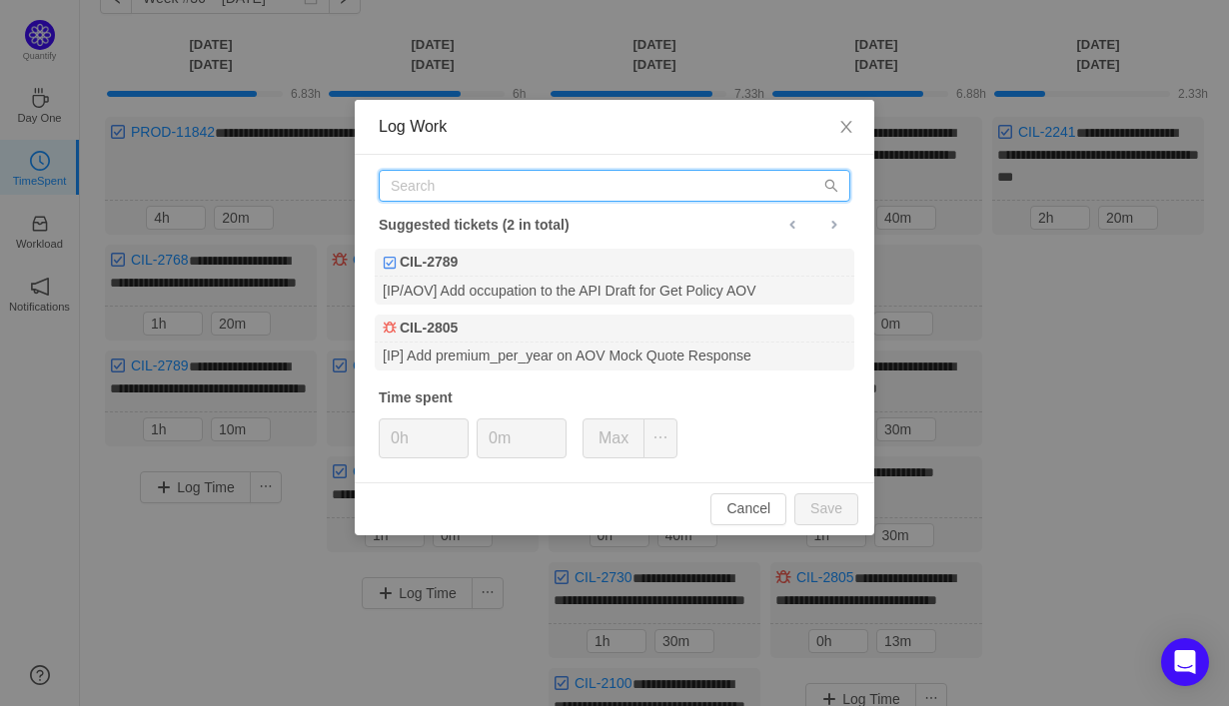
click at [719, 184] on input "text" at bounding box center [615, 186] width 472 height 32
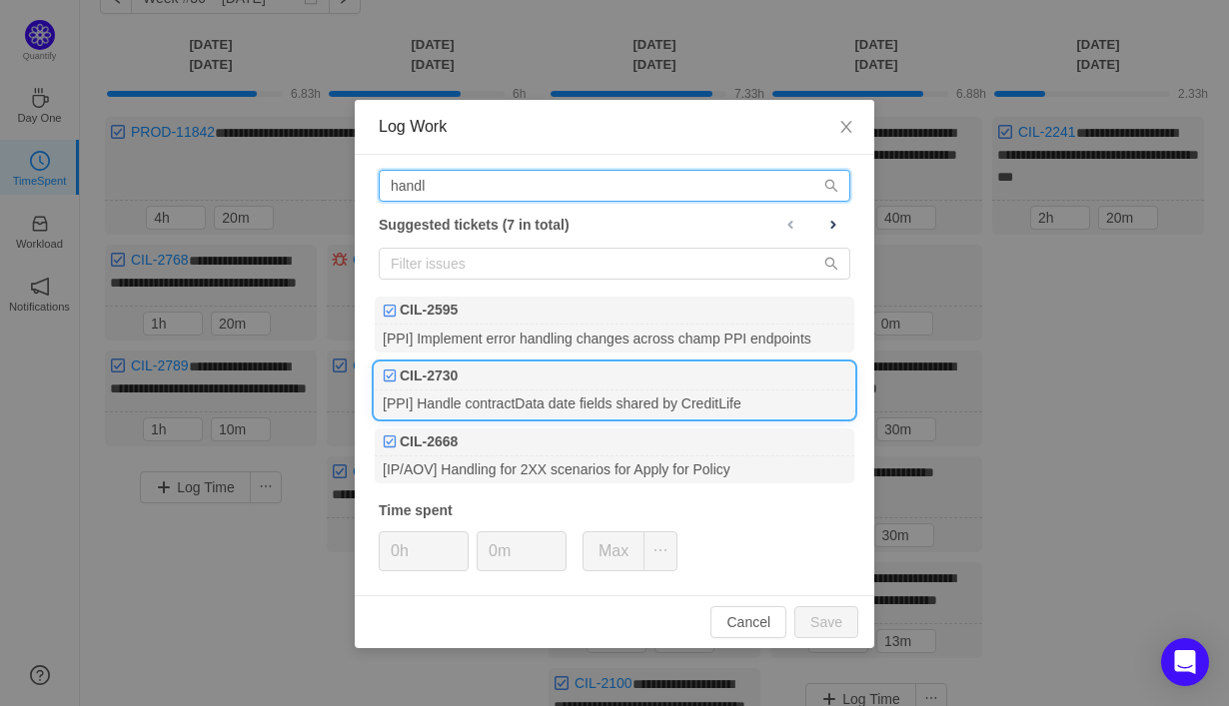
type input "handl"
click at [695, 416] on div "[PPI] Handle contractData date fields shared by CreditLife" at bounding box center [615, 404] width 480 height 27
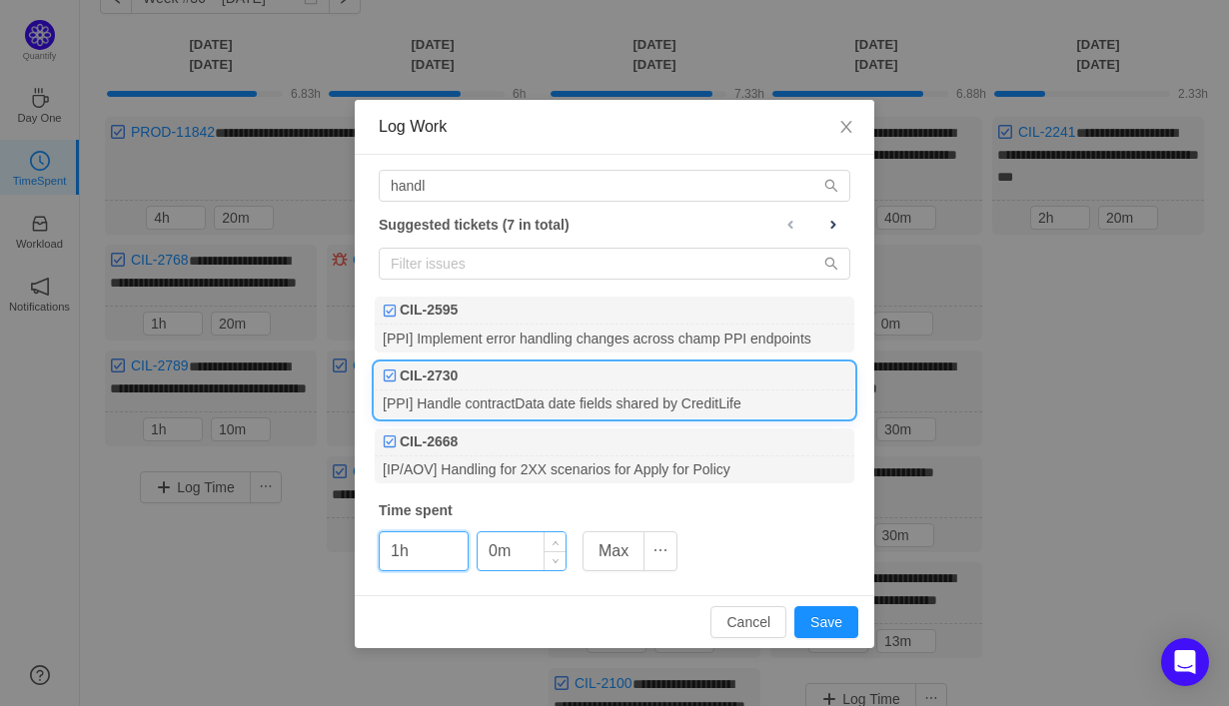
type input "1h"
click at [489, 560] on input "0m" at bounding box center [522, 551] width 88 height 38
type input "0m"
click at [837, 624] on button "Save" at bounding box center [826, 622] width 64 height 32
type input "0h"
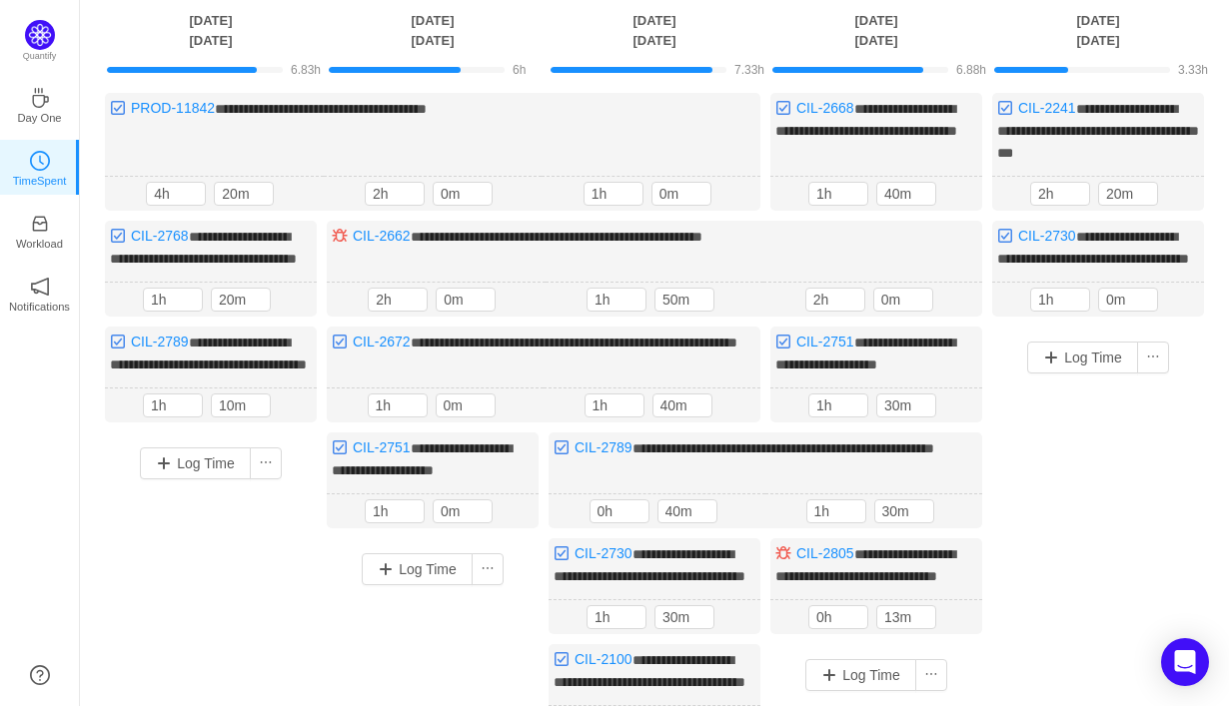
scroll to position [141, 0]
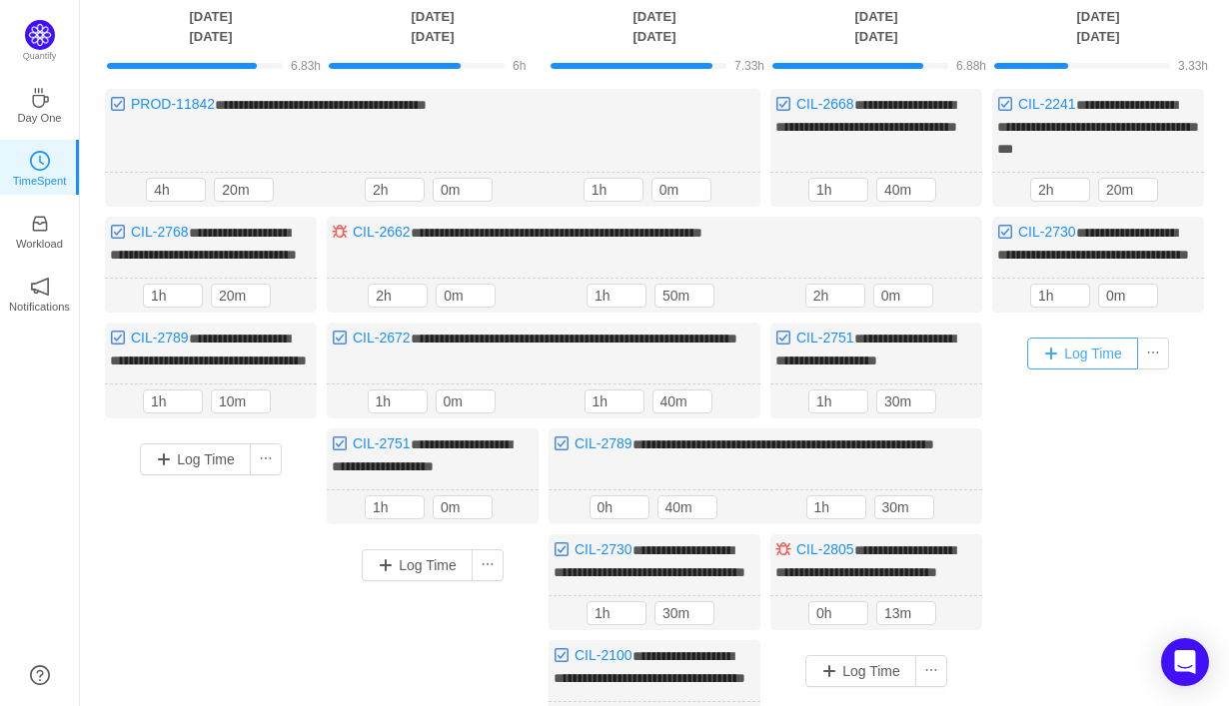
click at [1076, 370] on button "Log Time" at bounding box center [1082, 354] width 111 height 32
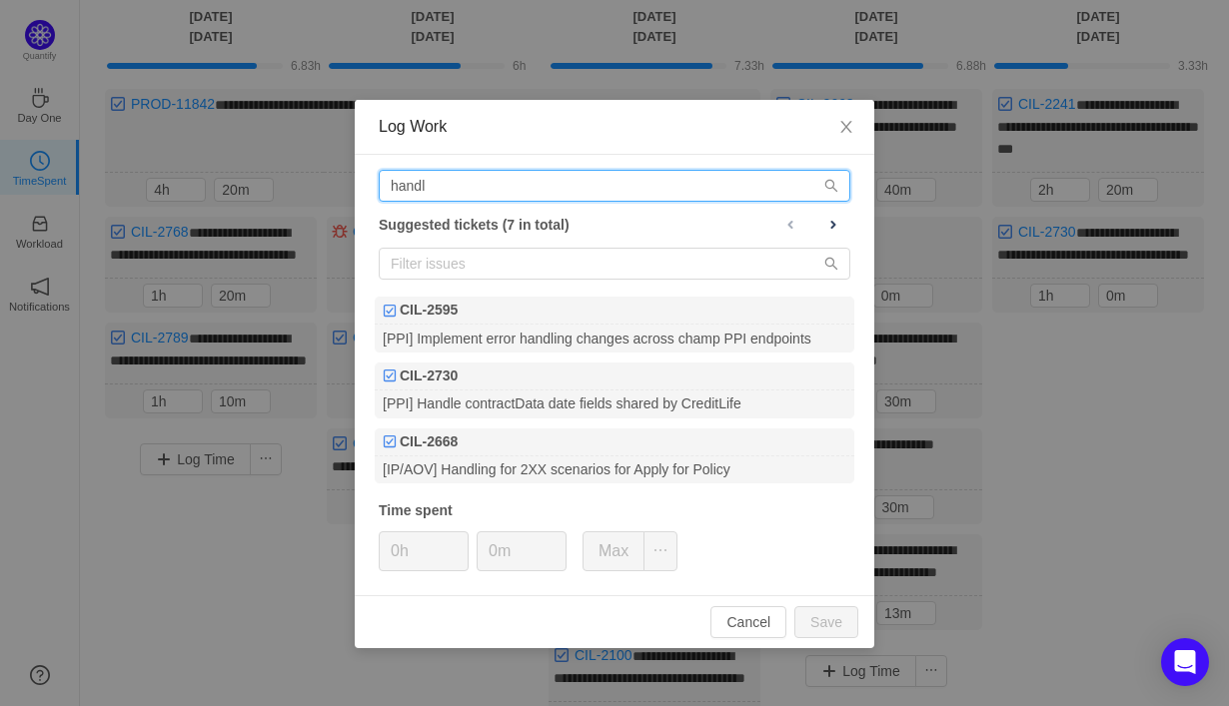
click at [676, 190] on input "handl" at bounding box center [615, 186] width 472 height 32
type input "h"
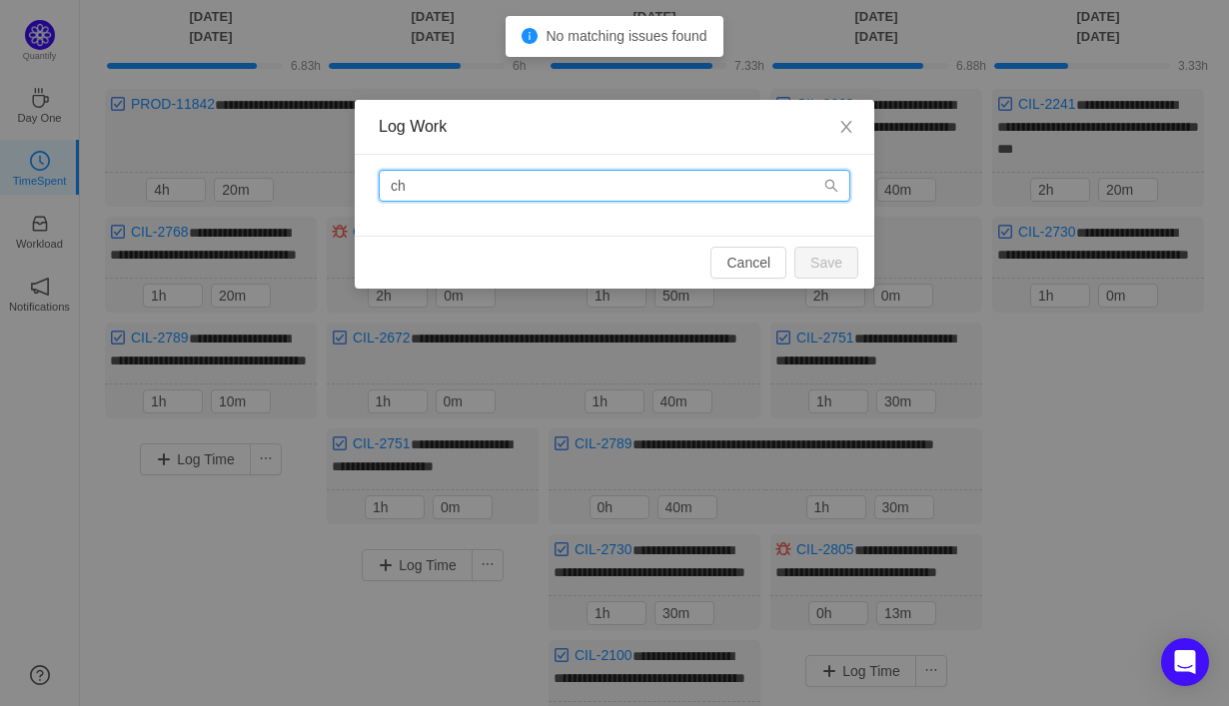
type input "c"
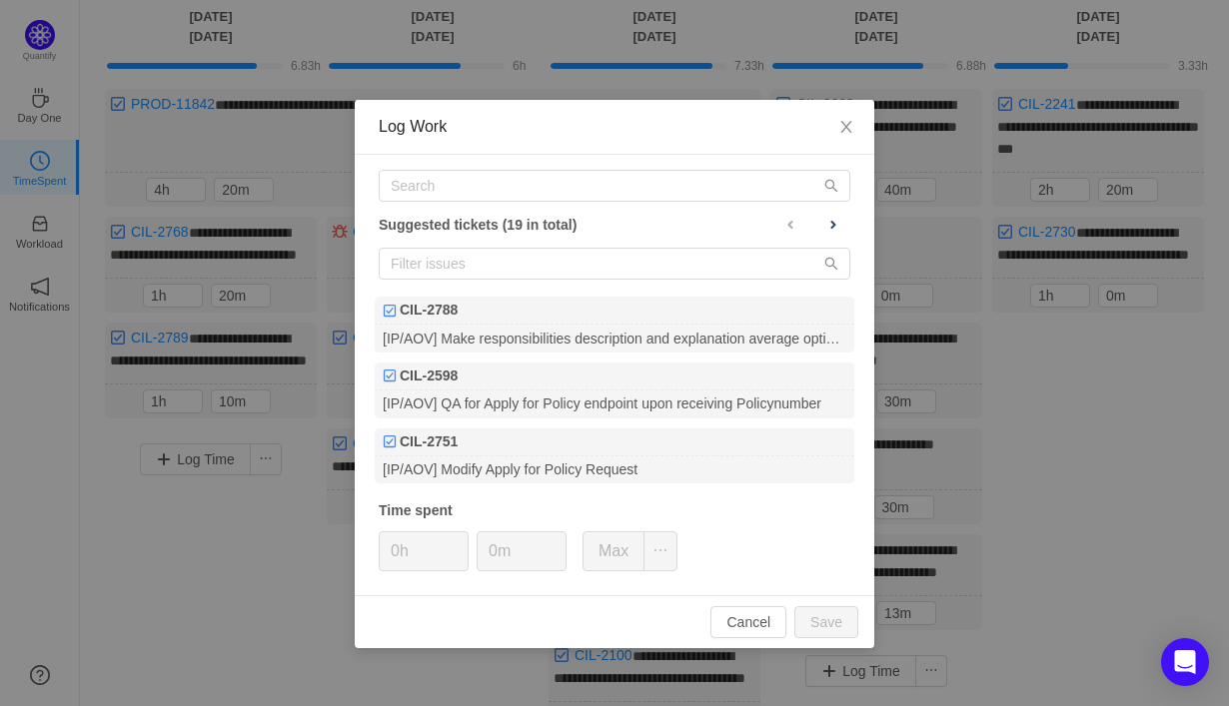
click at [1093, 495] on div "Log Work Suggested tickets (19 in total) CIL-2788 [IP/AOV] Make responsibilitie…" at bounding box center [614, 353] width 1229 height 706
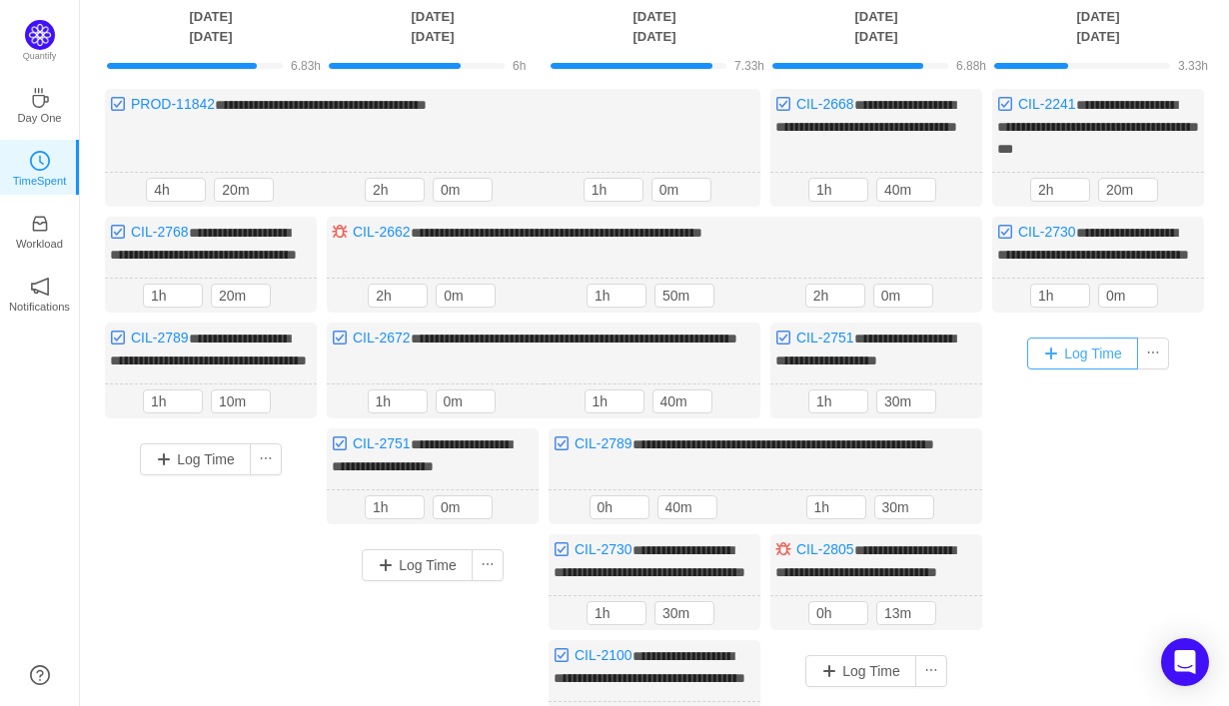
click at [1076, 370] on button "Log Time" at bounding box center [1082, 354] width 111 height 32
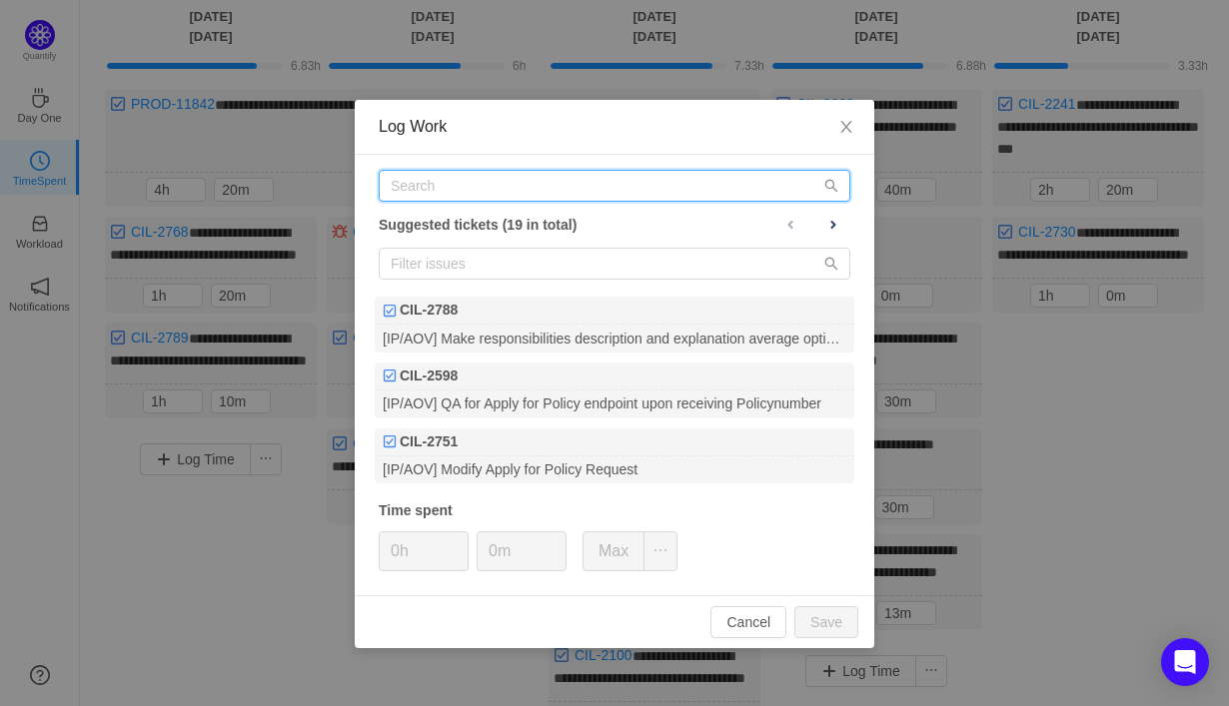
click at [612, 198] on input "text" at bounding box center [615, 186] width 472 height 32
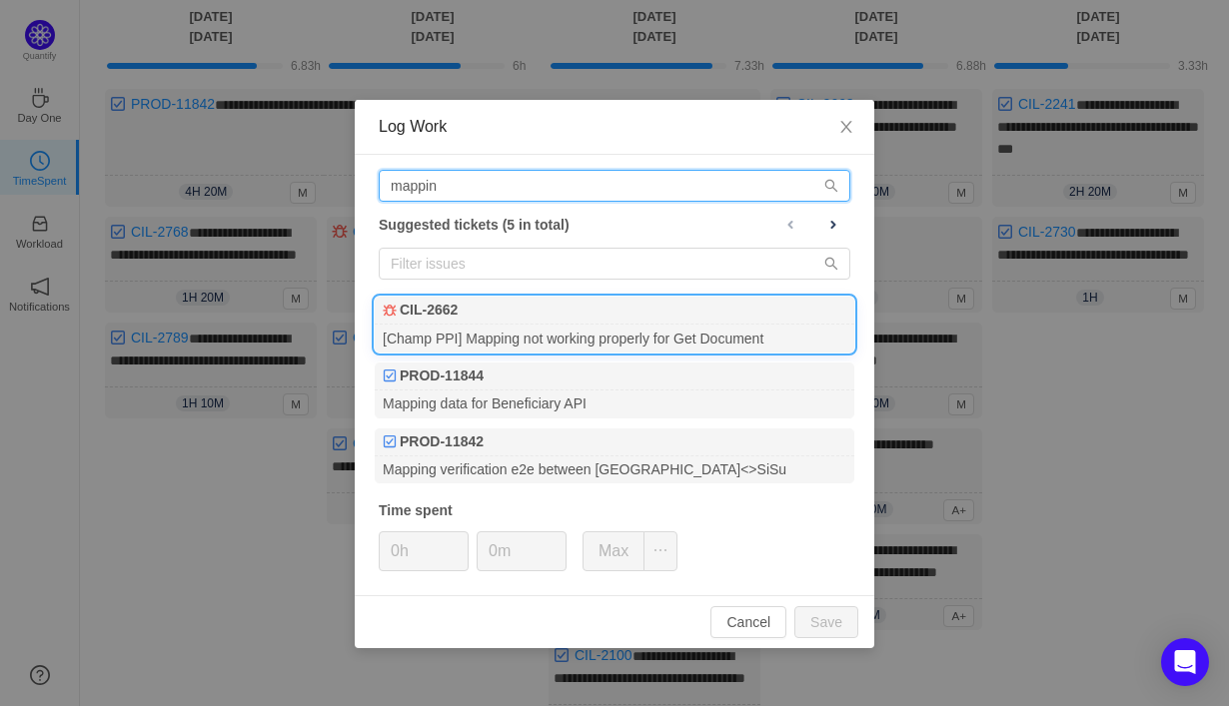
type input "mappin"
click at [593, 341] on div "[Champ PPI] Mapping not working properly for Get Document" at bounding box center [615, 338] width 480 height 27
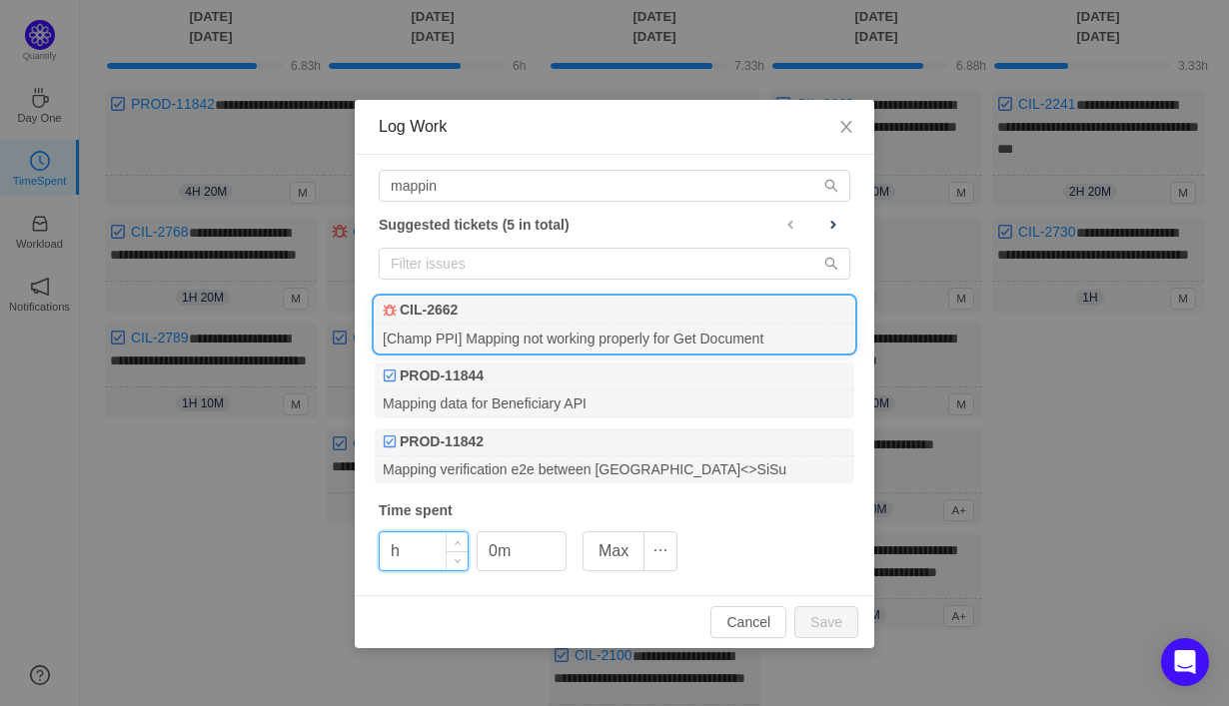
click at [424, 557] on input "h" at bounding box center [424, 551] width 88 height 38
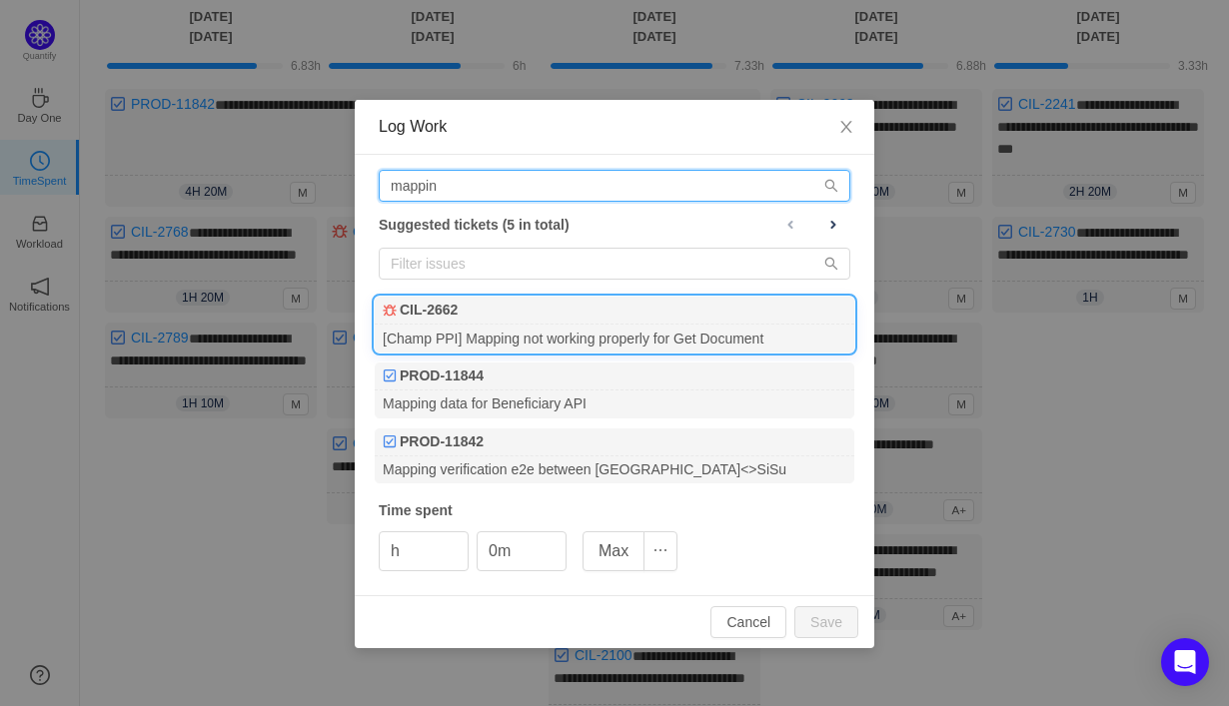
click at [505, 192] on input "mappin" at bounding box center [615, 186] width 472 height 32
click at [173, 601] on div "Log Work mappin Suggested tickets (5 in total) CIL-2662 [Champ PPI] Mapping not…" at bounding box center [614, 353] width 1229 height 706
type input "0h"
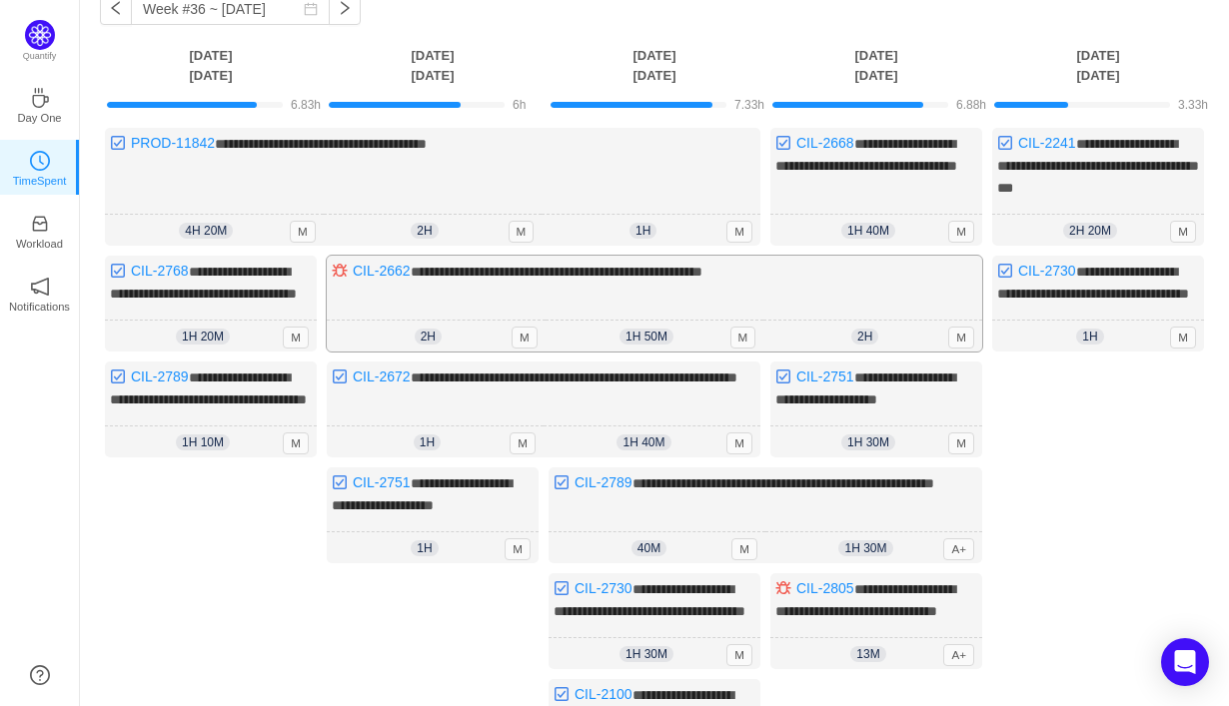
scroll to position [0, 0]
